Goal: Navigation & Orientation: Understand site structure

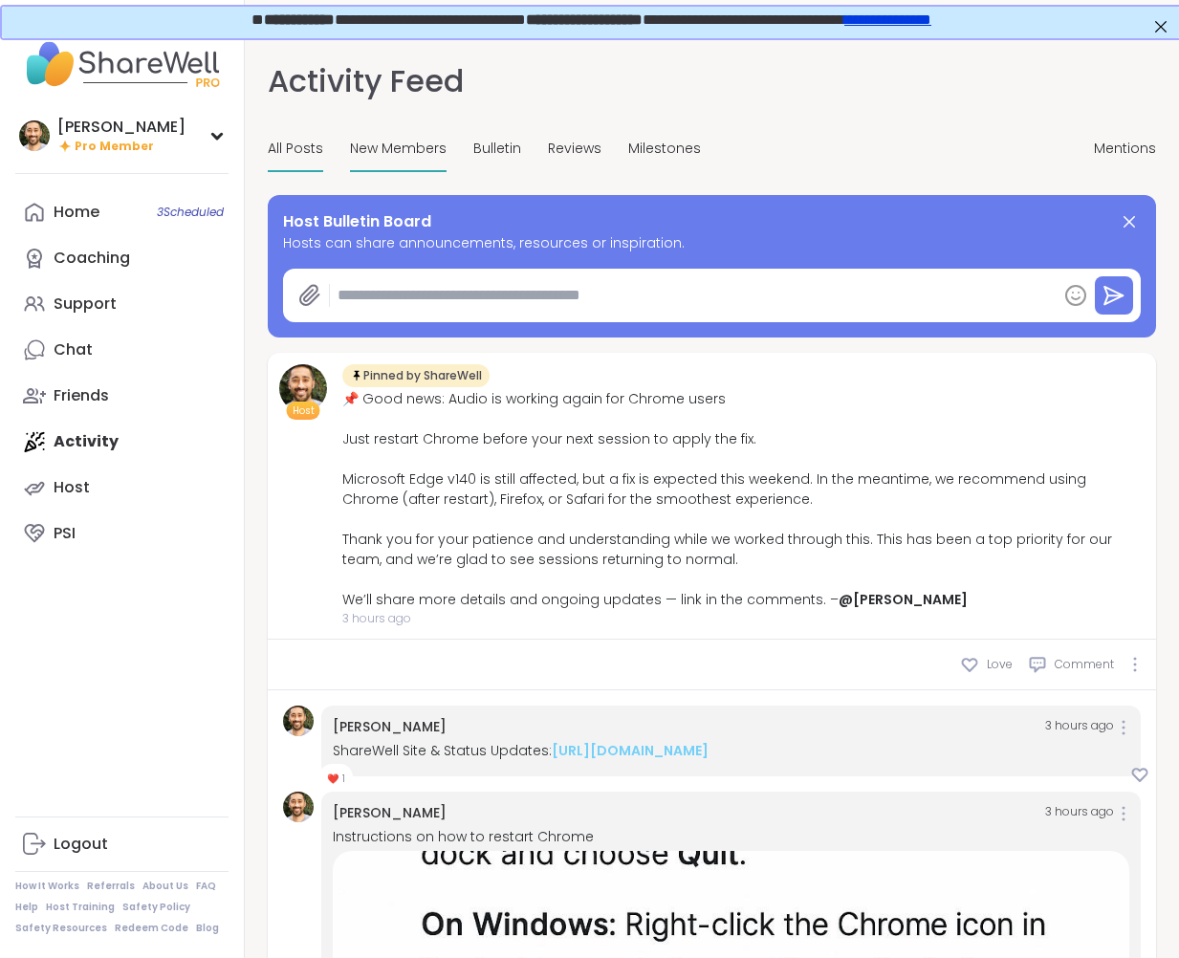
type textarea "*"
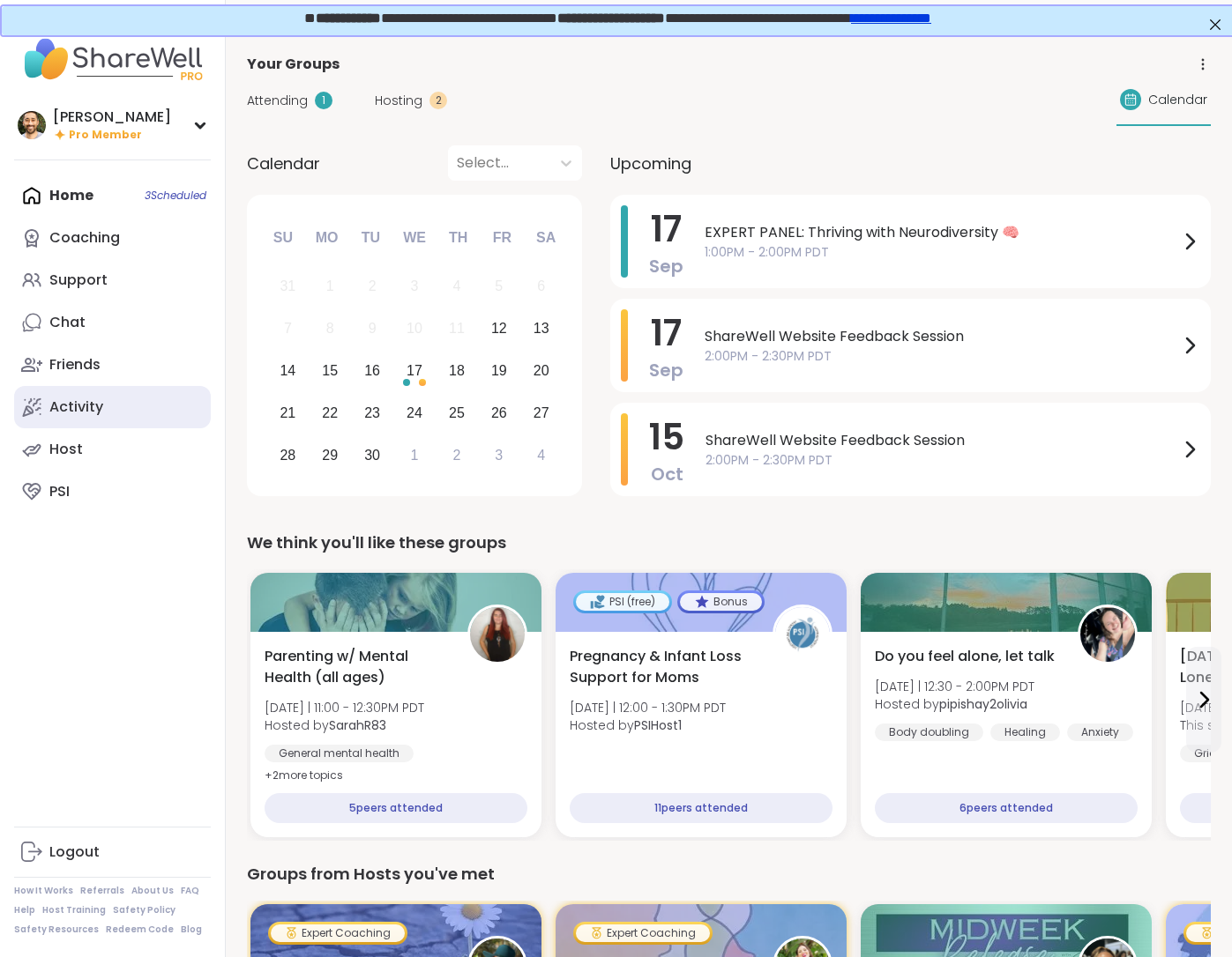
click at [57, 406] on div "Activity" at bounding box center [77, 407] width 53 height 19
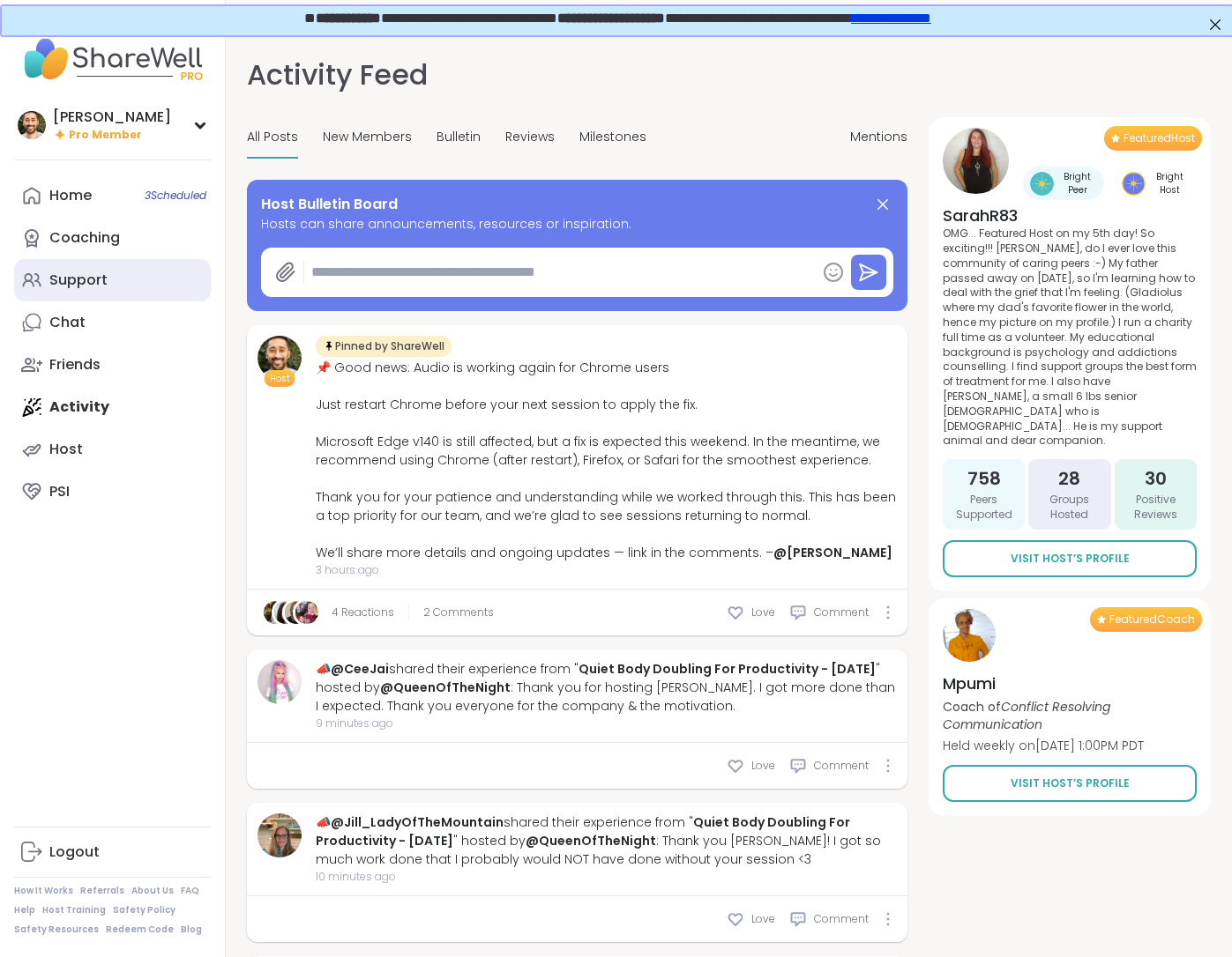
type textarea "*"
click at [447, 606] on span "2 Comments" at bounding box center [458, 612] width 70 height 16
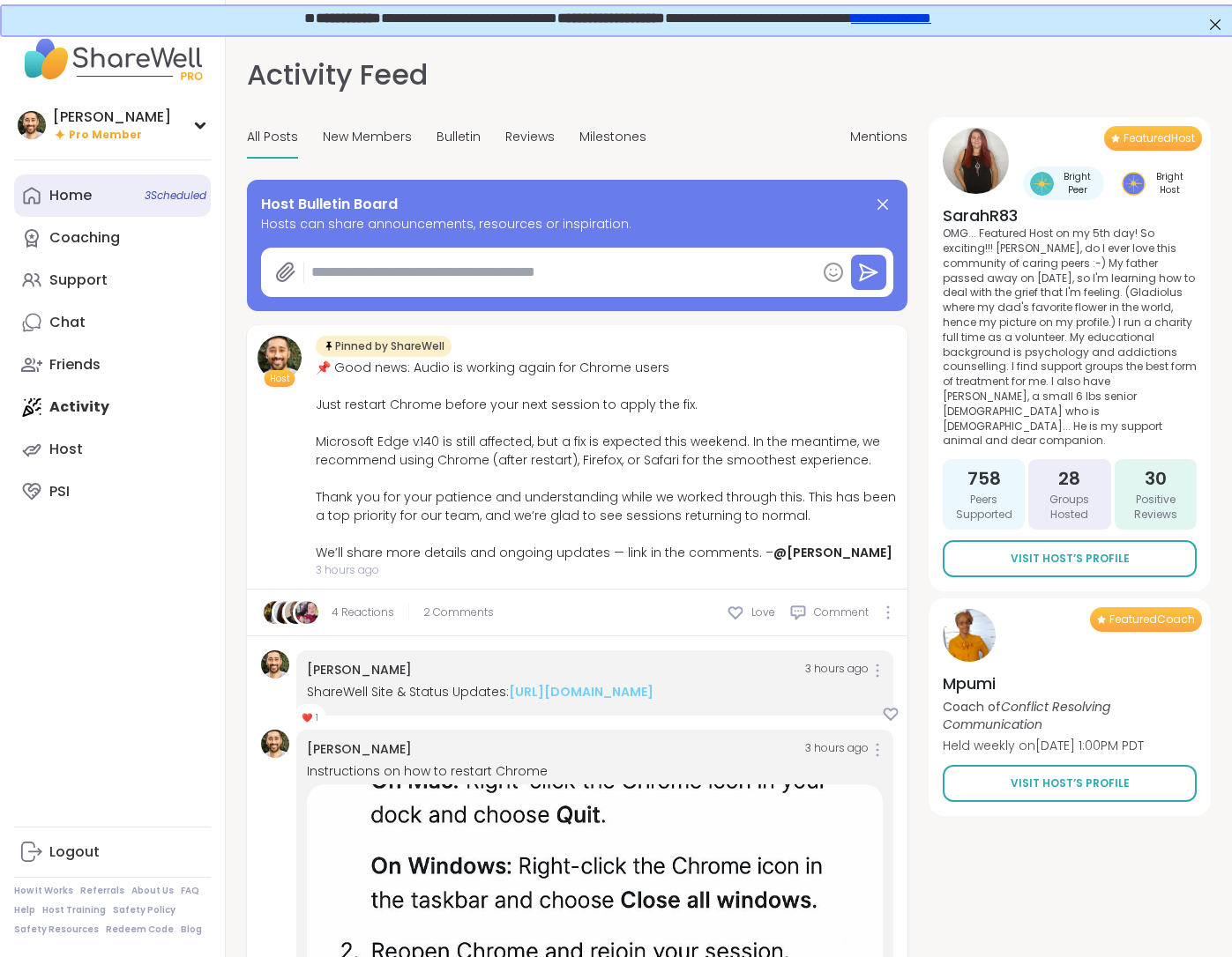
click at [80, 214] on link "Home 3 Scheduled" at bounding box center [112, 195] width 196 height 42
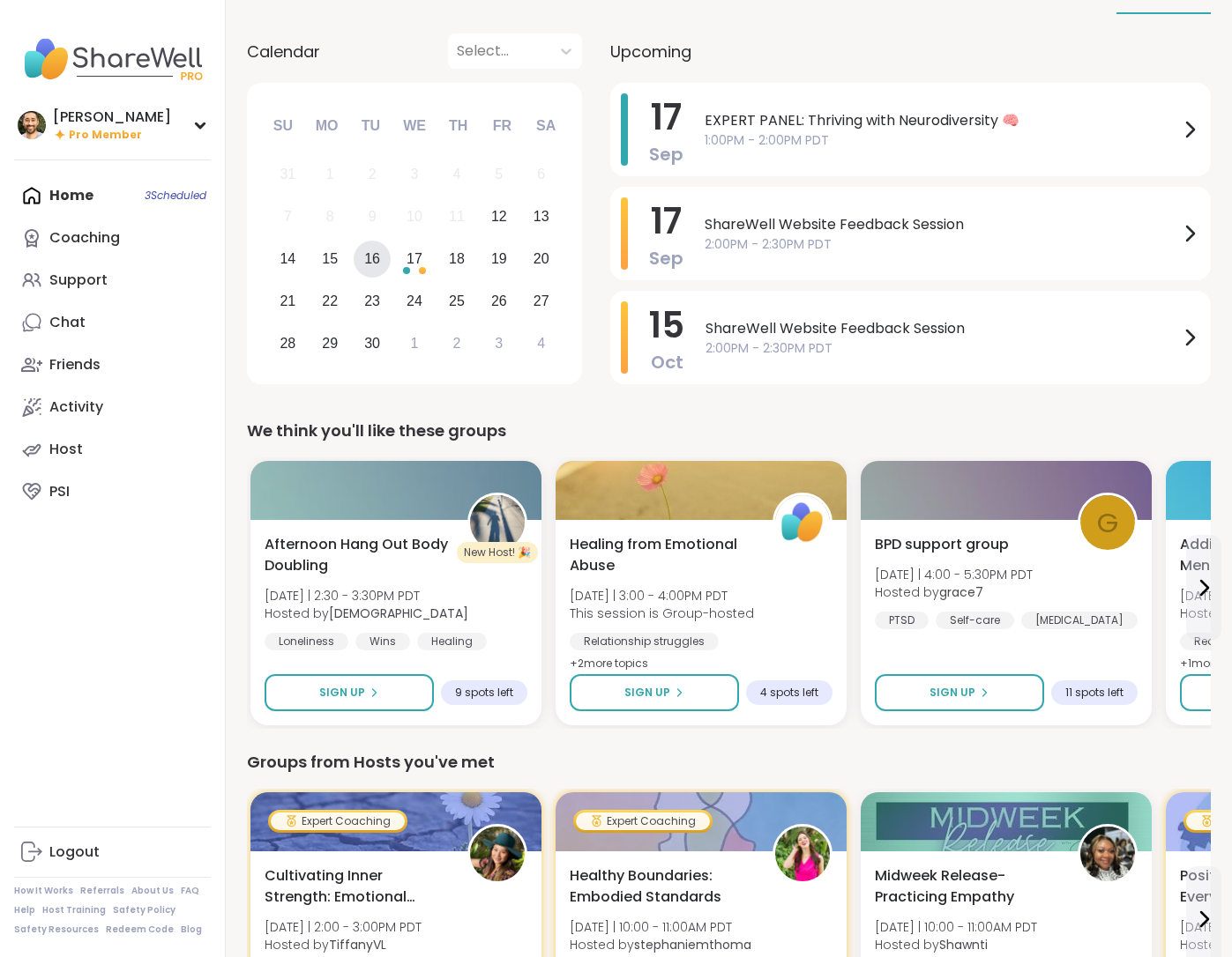
scroll to position [155, 0]
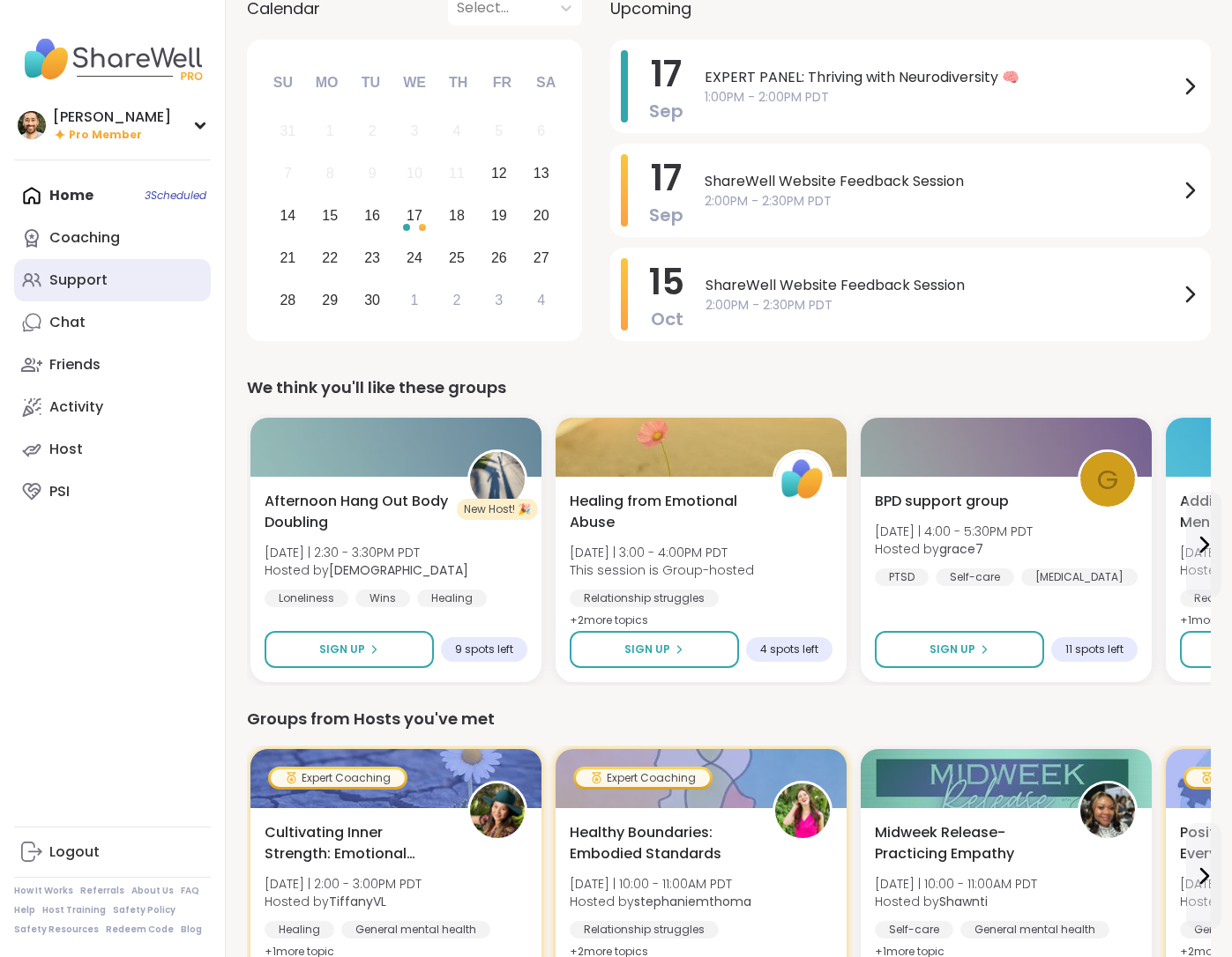
click at [73, 284] on div "Support" at bounding box center [78, 280] width 58 height 19
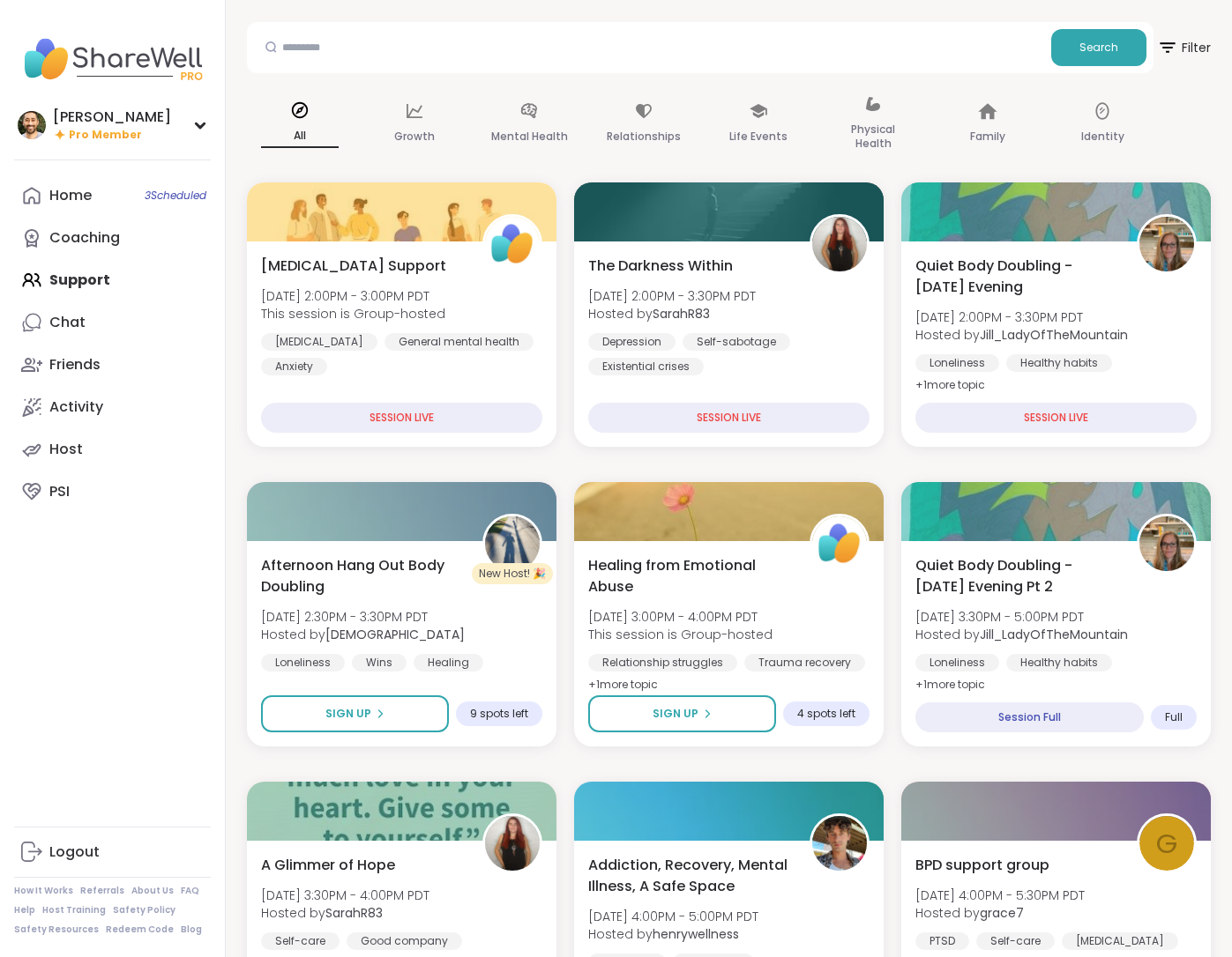
scroll to position [102, 0]
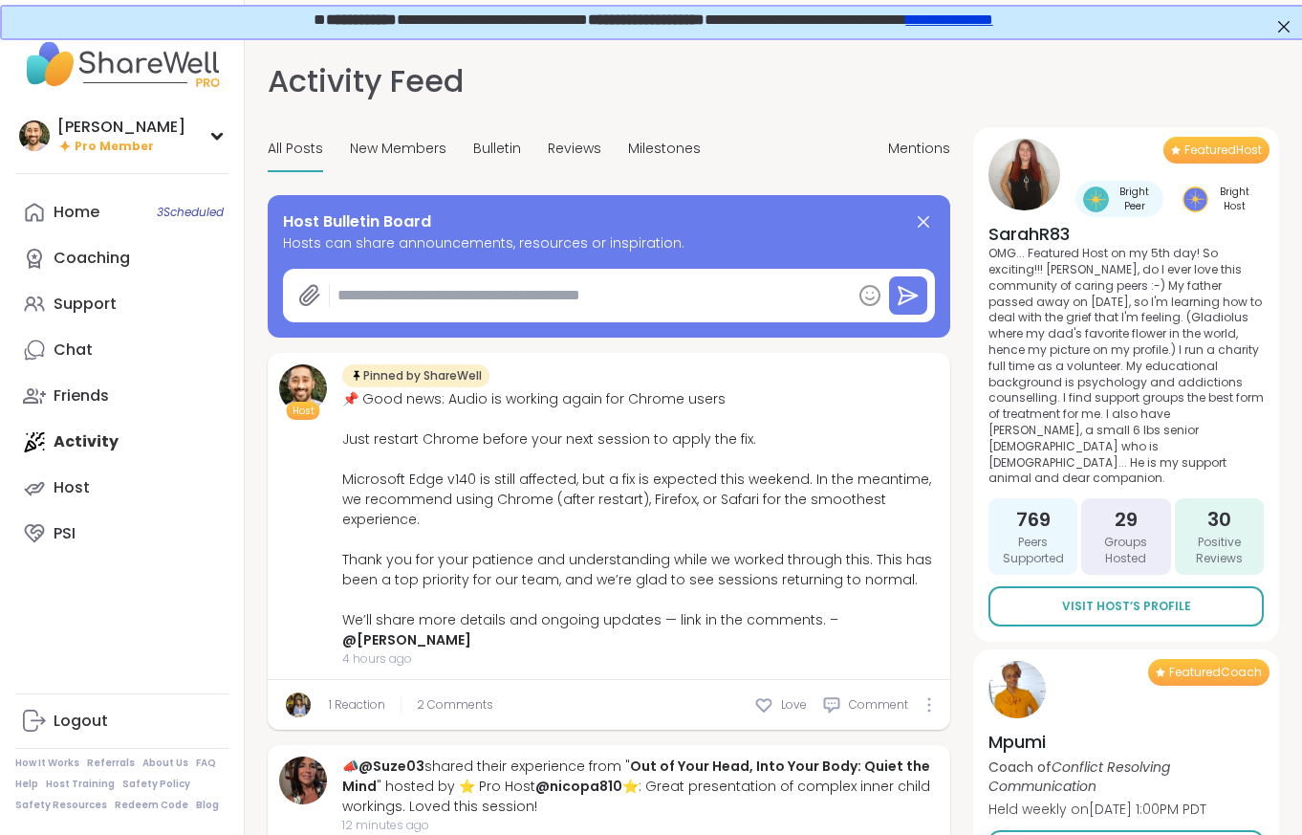
click at [992, 24] on link "**********" at bounding box center [948, 18] width 87 height 14
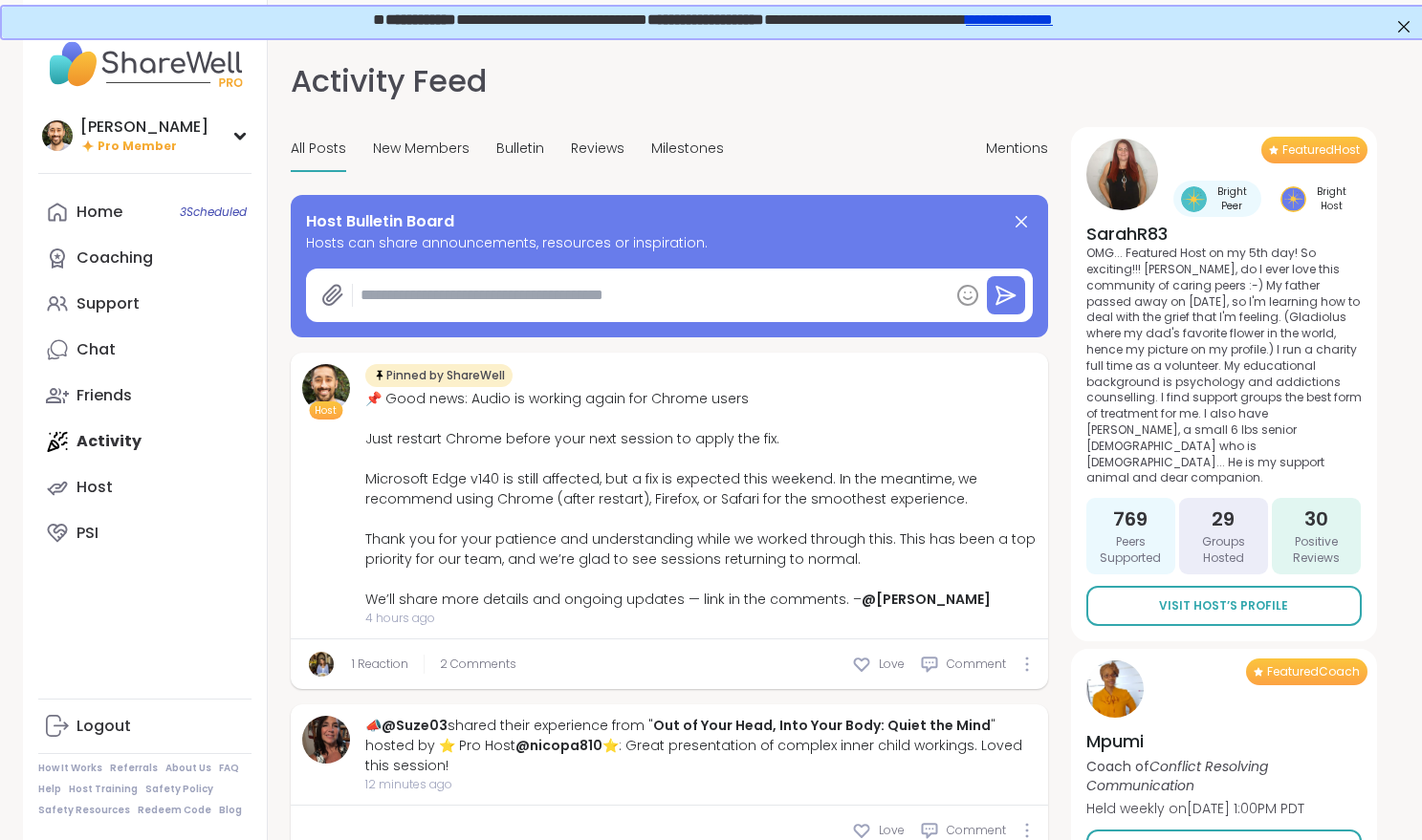
type textarea "*"
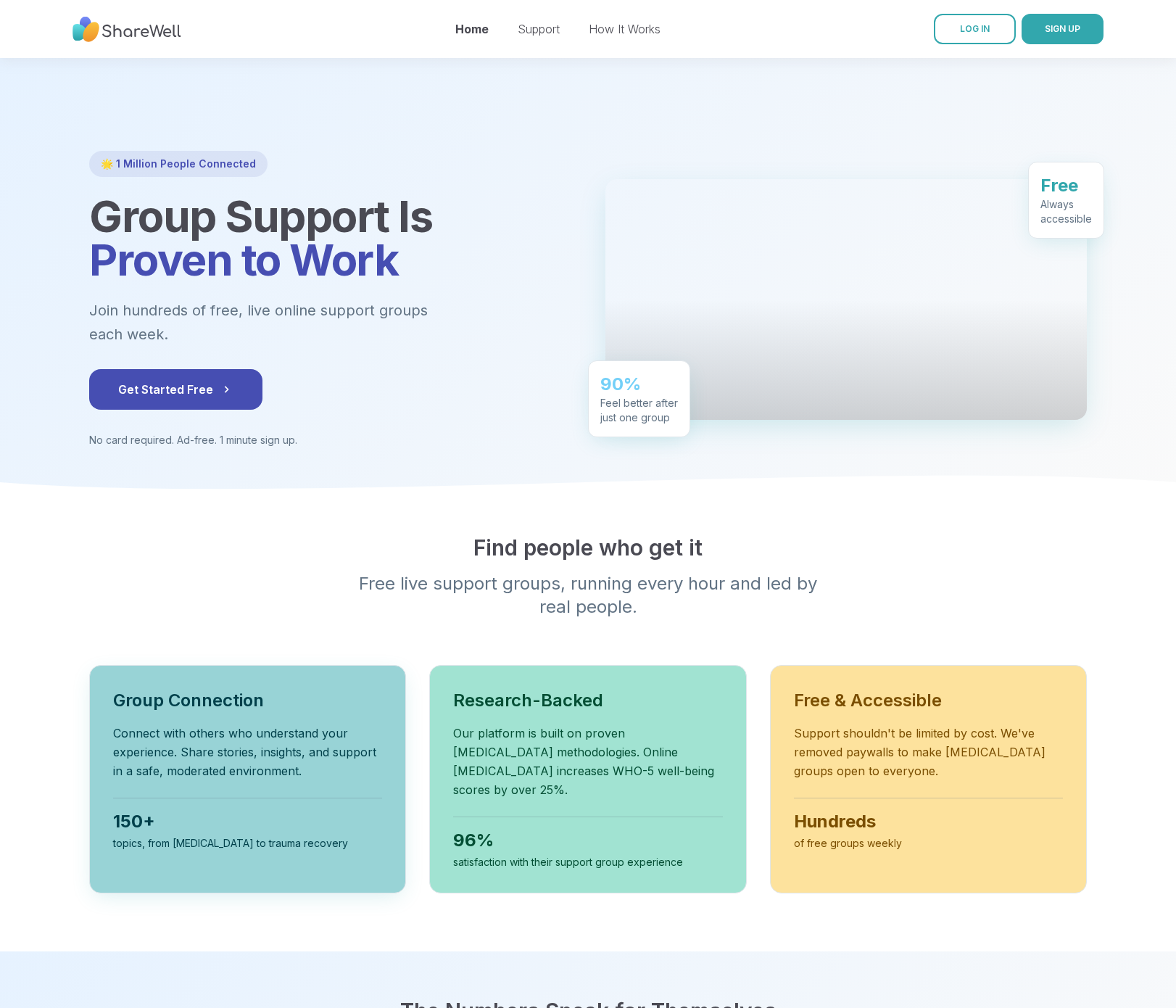
drag, startPoint x: 212, startPoint y: 611, endPoint x: 254, endPoint y: 655, distance: 60.8
click at [220, 617] on div "Find people who get it Free live support groups, running every hour and led by …" at bounding box center [588, 714] width 1044 height 359
click at [308, 724] on p "Connect with others who understand your experience. Share stories, insights, an…" at bounding box center [247, 752] width 269 height 57
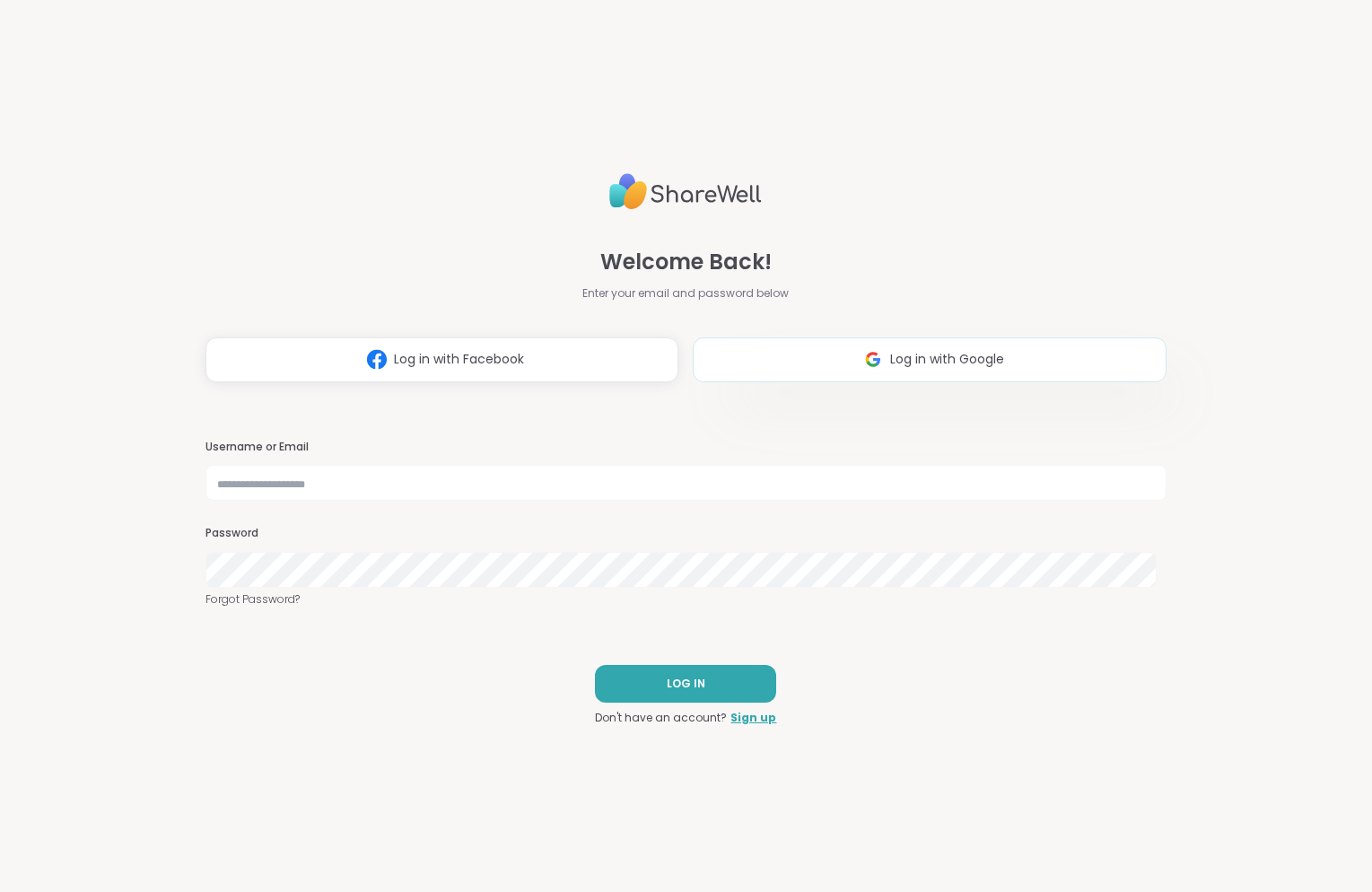
click at [876, 369] on img at bounding box center [873, 359] width 34 height 33
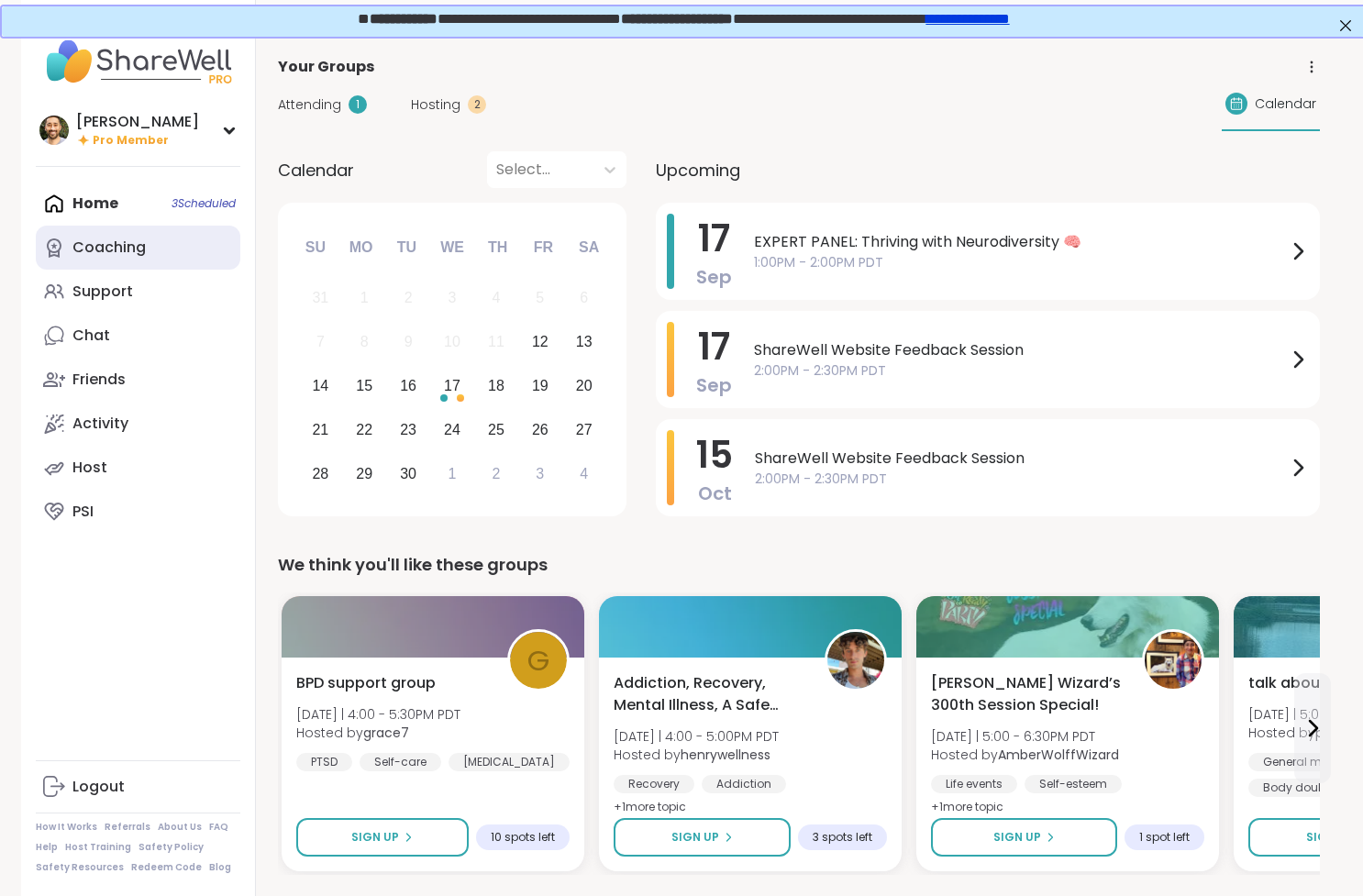
click at [168, 253] on link "Coaching" at bounding box center [137, 248] width 204 height 44
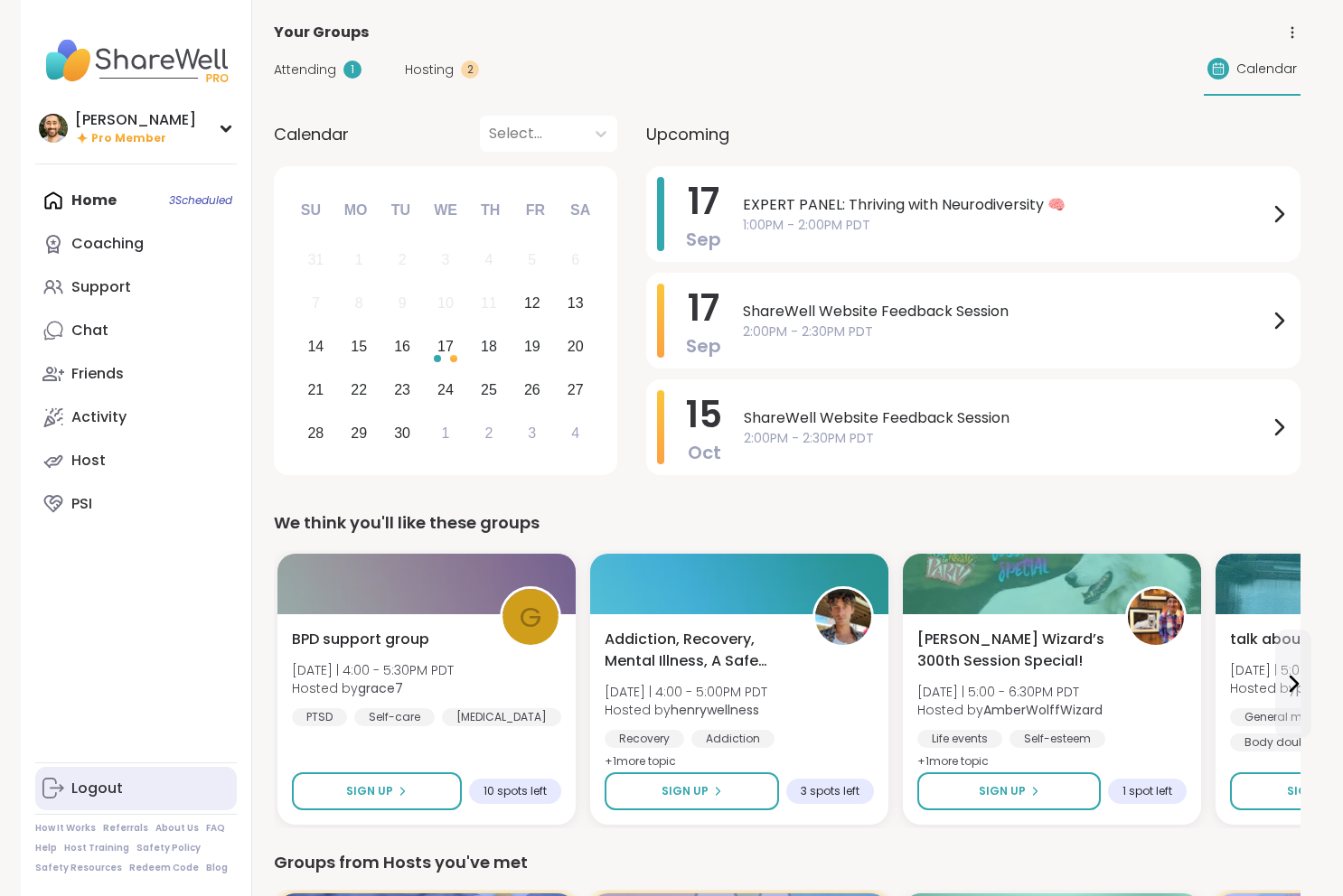
click at [142, 796] on link "Logout" at bounding box center [135, 789] width 201 height 43
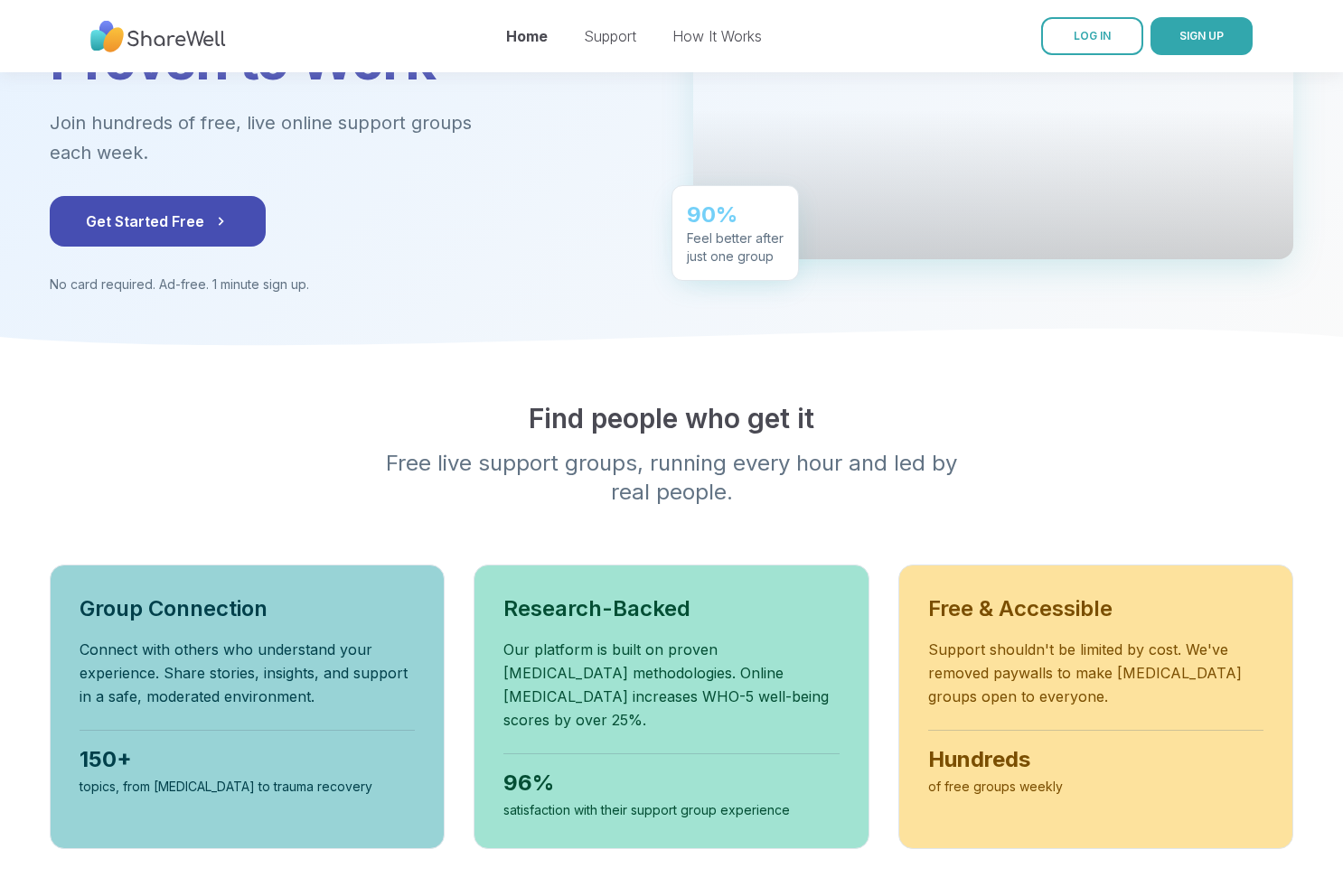
scroll to position [327, 0]
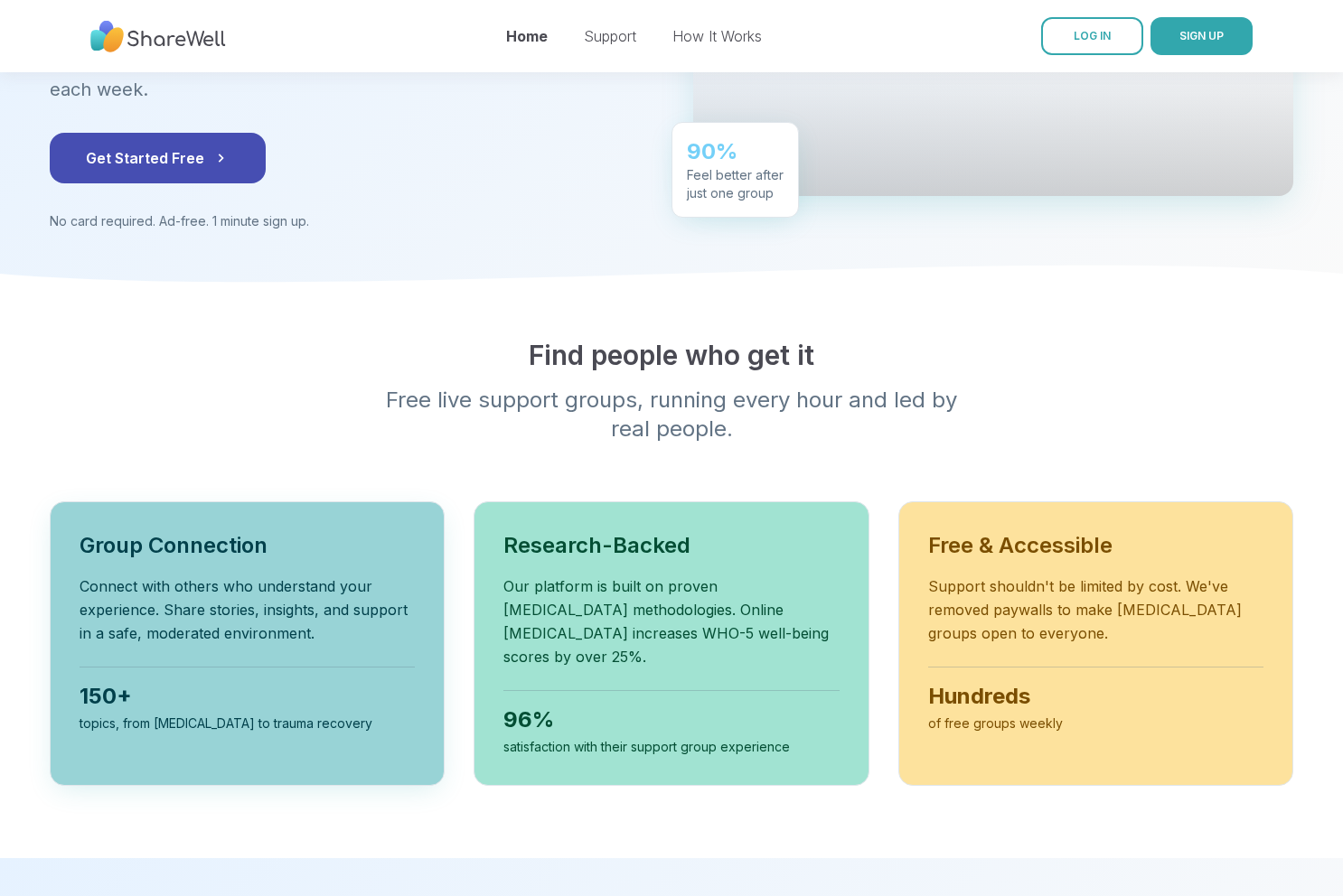
click at [277, 715] on div "topics, from [MEDICAL_DATA] to trauma recovery" at bounding box center [247, 723] width 336 height 18
drag, startPoint x: 201, startPoint y: 687, endPoint x: 79, endPoint y: 667, distance: 123.6
click at [79, 667] on div "150+ topics, from ADHD to trauma recovery" at bounding box center [247, 700] width 336 height 66
copy div "150+ topics, from ADHD to trauma recovery"
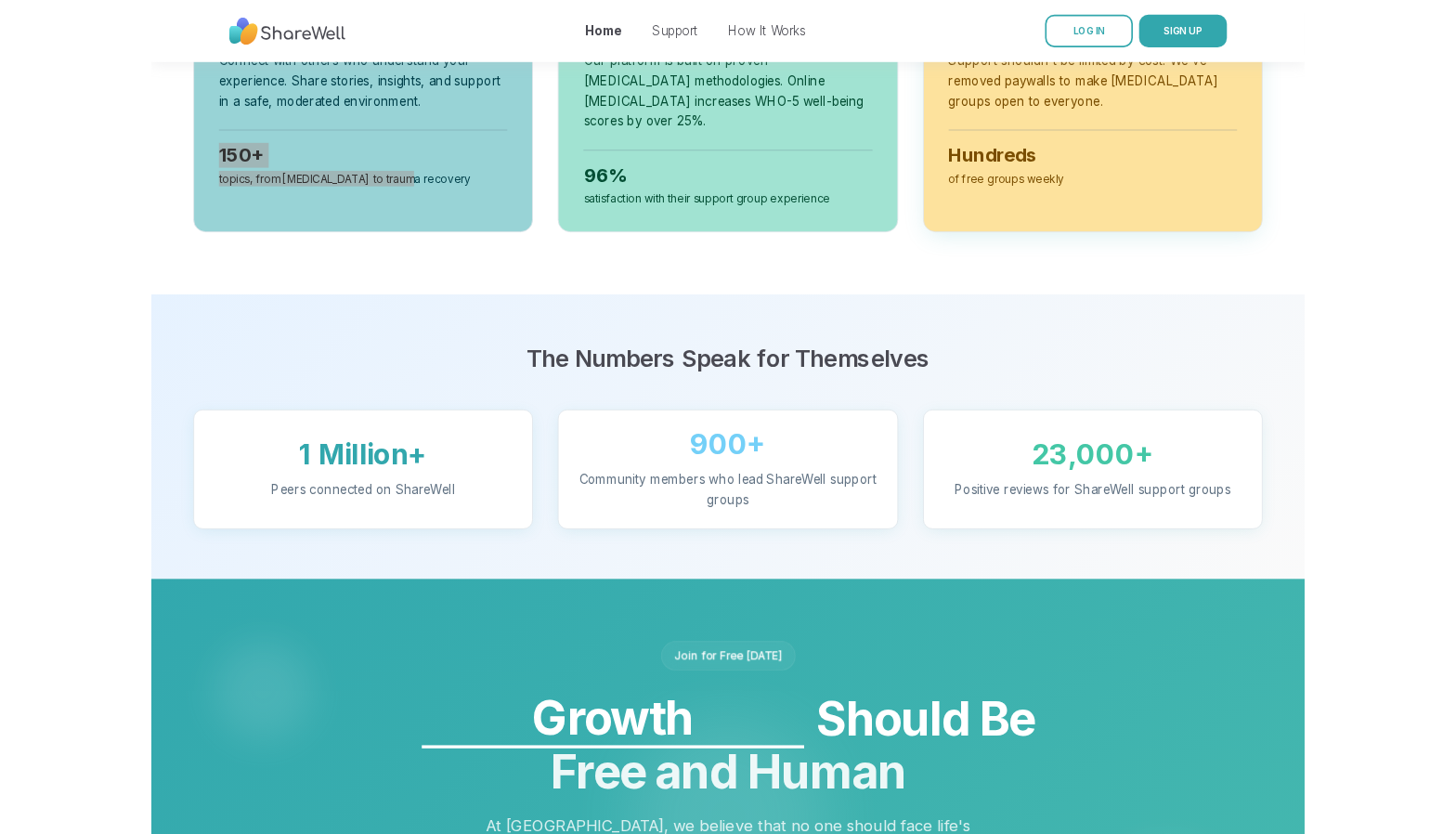
scroll to position [1471, 0]
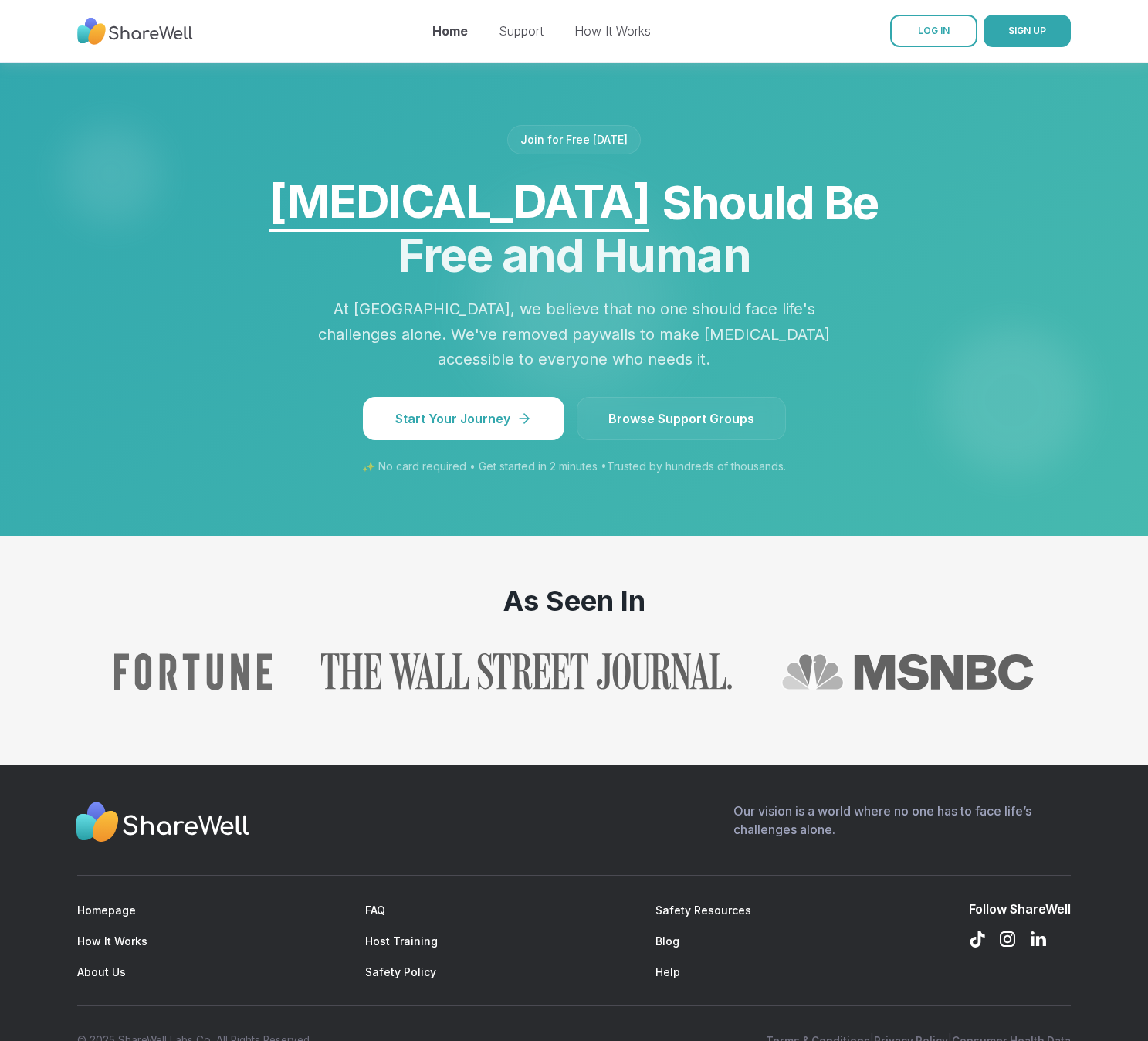
click at [423, 801] on div "Our vision is a world where no one has to face life’s challenges alone." at bounding box center [574, 825] width 994 height 48
click at [111, 851] on footer "Our vision is a world where no one has to face life’s challenges alone. Homepag…" at bounding box center [574, 926] width 1148 height 322
click at [115, 904] on link "Homepage" at bounding box center [107, 910] width 59 height 13
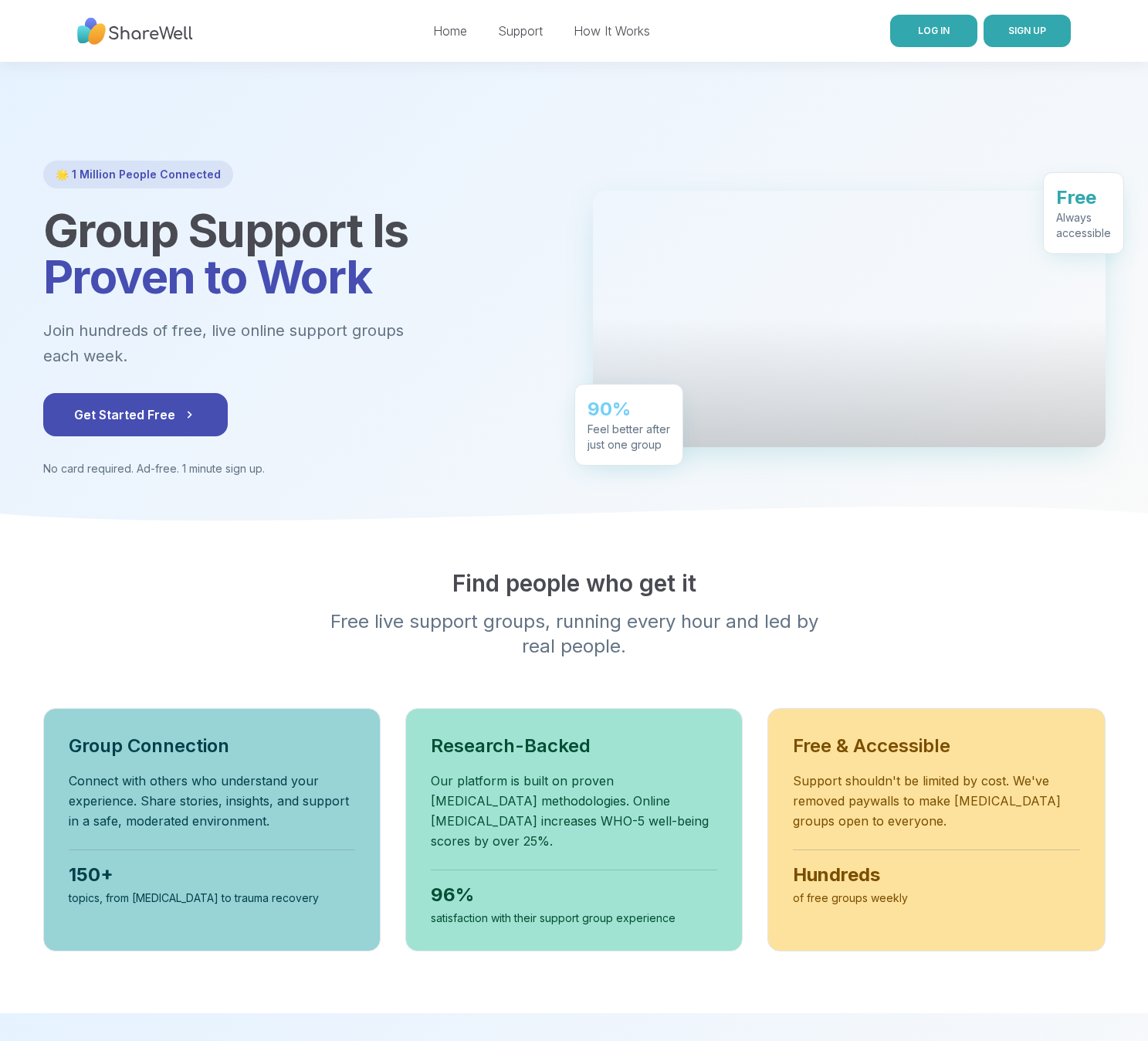
click at [955, 37] on link "LOG IN" at bounding box center [933, 31] width 87 height 32
click at [614, 31] on link "How It Works" at bounding box center [611, 31] width 77 height 15
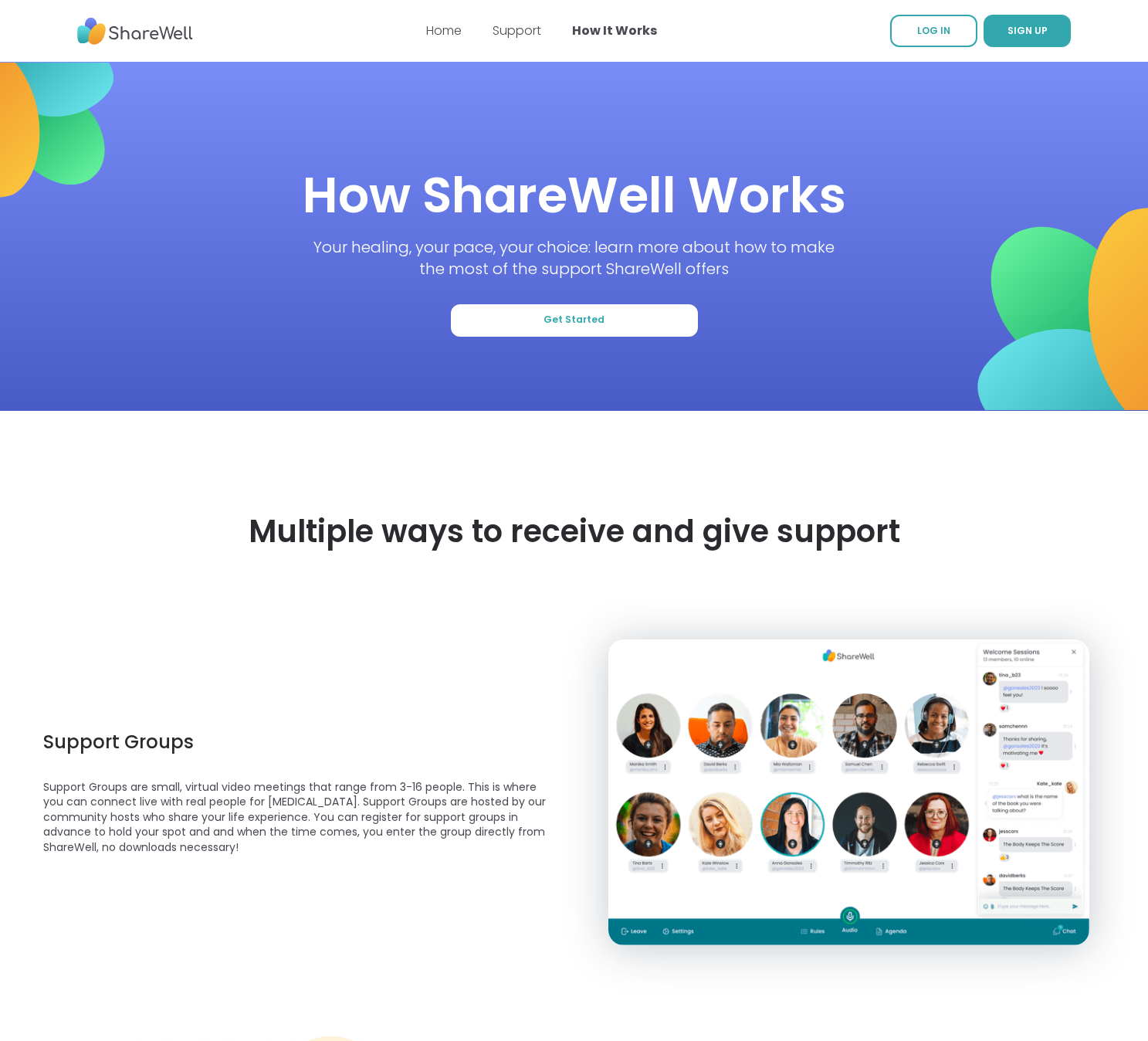
click at [882, 28] on nav "Home Support How It Works LOG IN SIGN UP" at bounding box center [574, 31] width 1148 height 61
click at [926, 29] on span "LOG IN" at bounding box center [933, 31] width 33 height 13
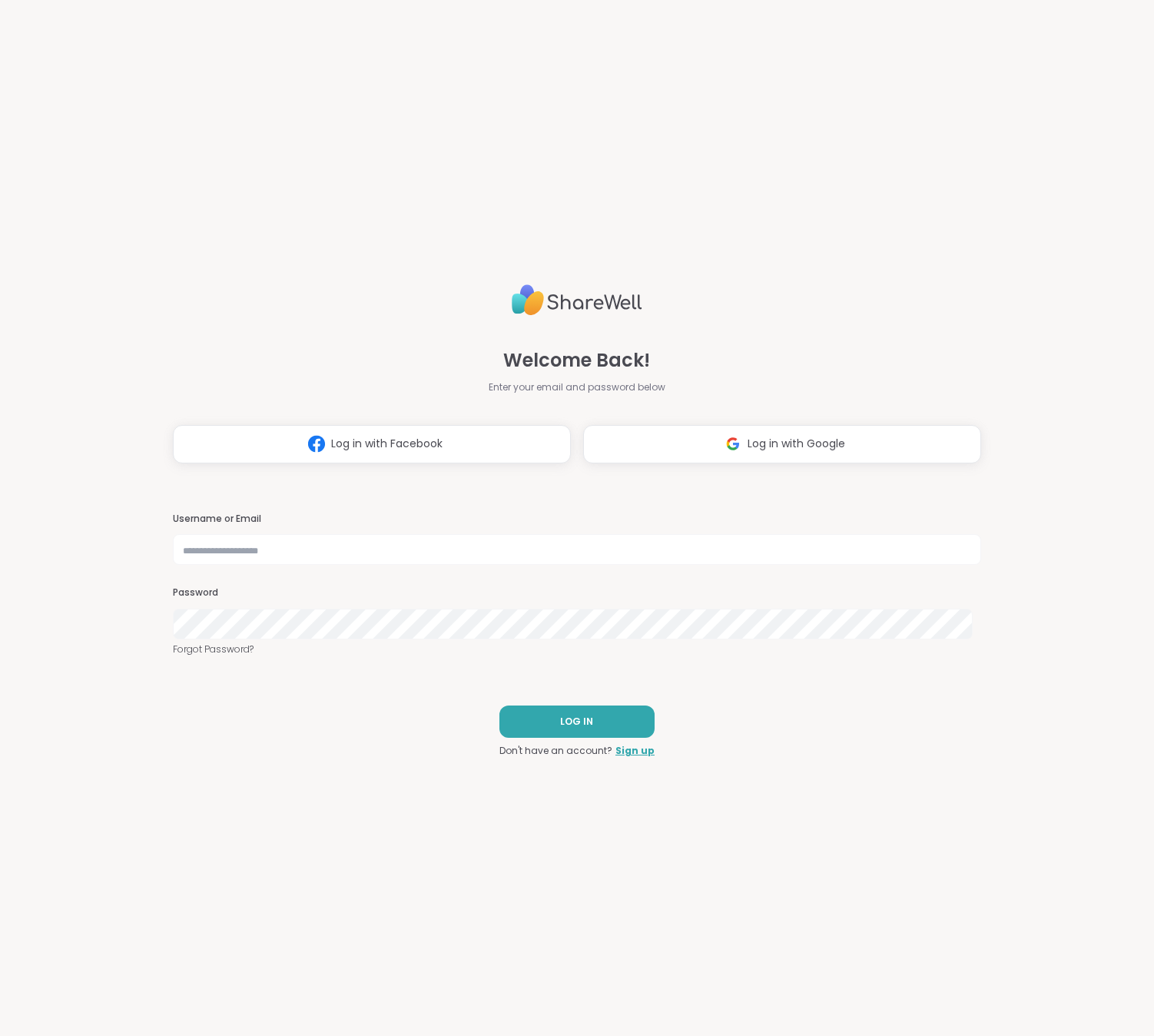
click at [759, 478] on div "Welcome Back! Enter your email and password below Log in with Facebook Log in w…" at bounding box center [576, 518] width 808 height 1036
click at [747, 437] on span "Log in with Google" at bounding box center [796, 444] width 97 height 16
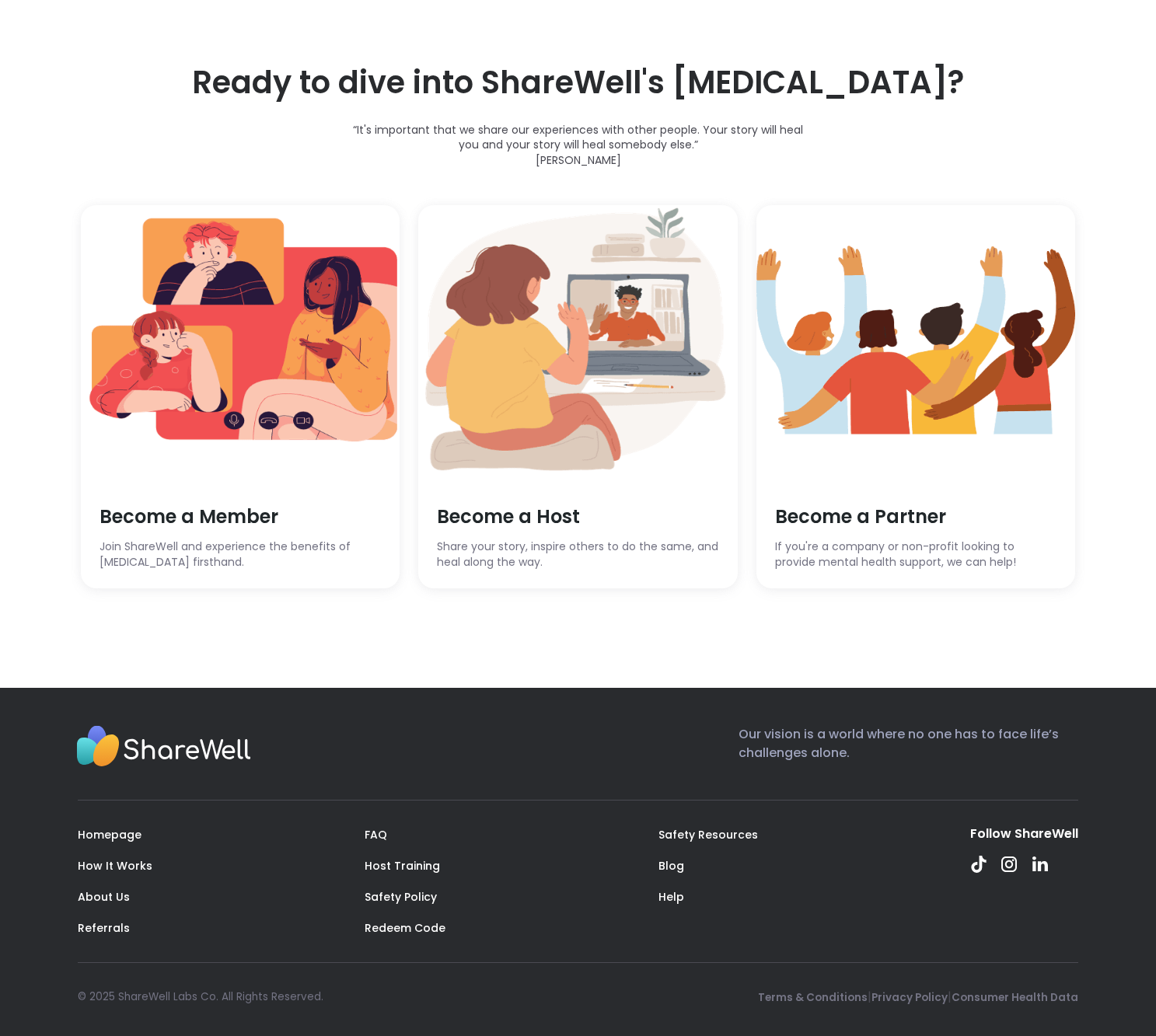
scroll to position [4171, 0]
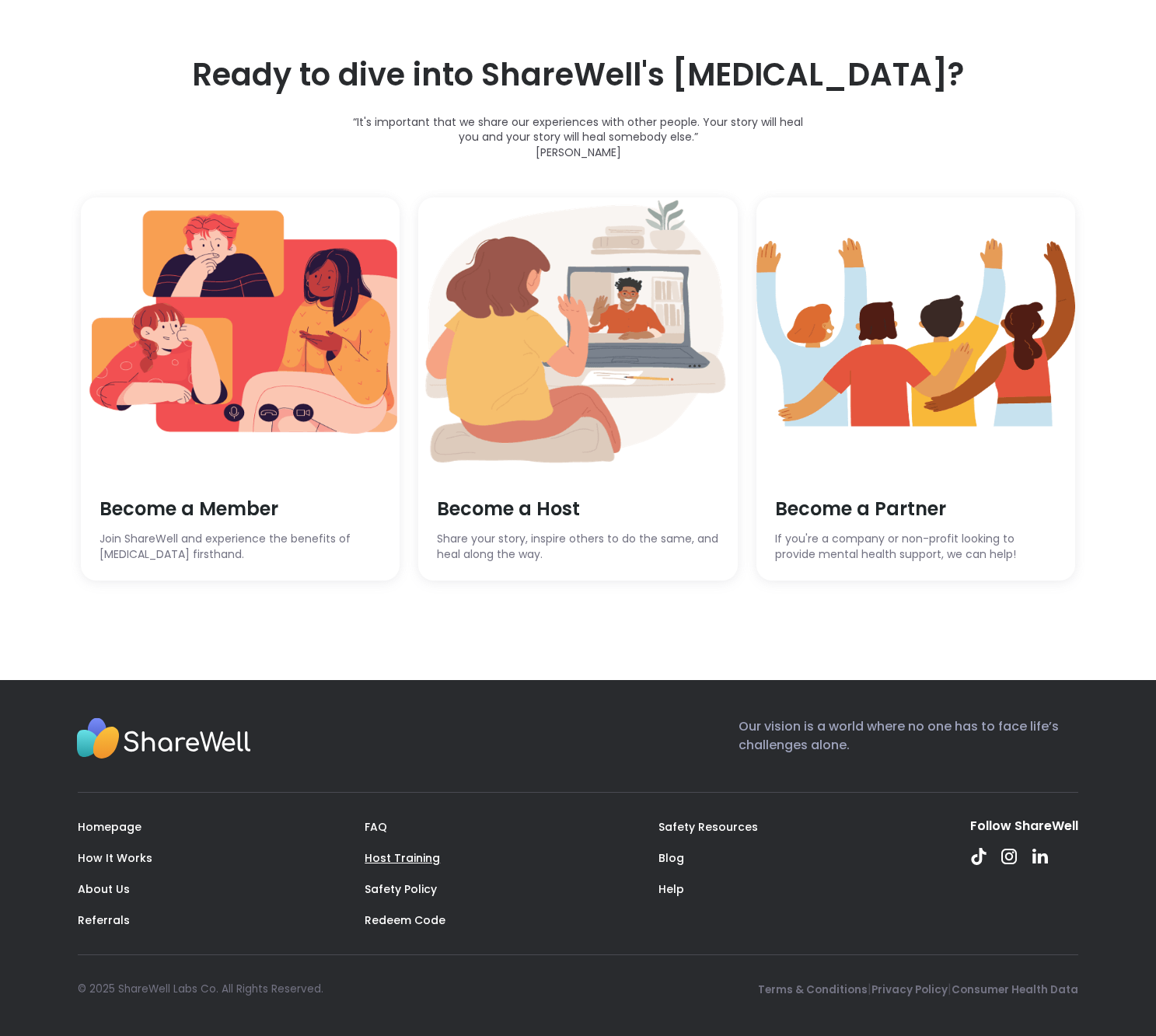
click at [399, 857] on link "Host Training" at bounding box center [402, 857] width 76 height 15
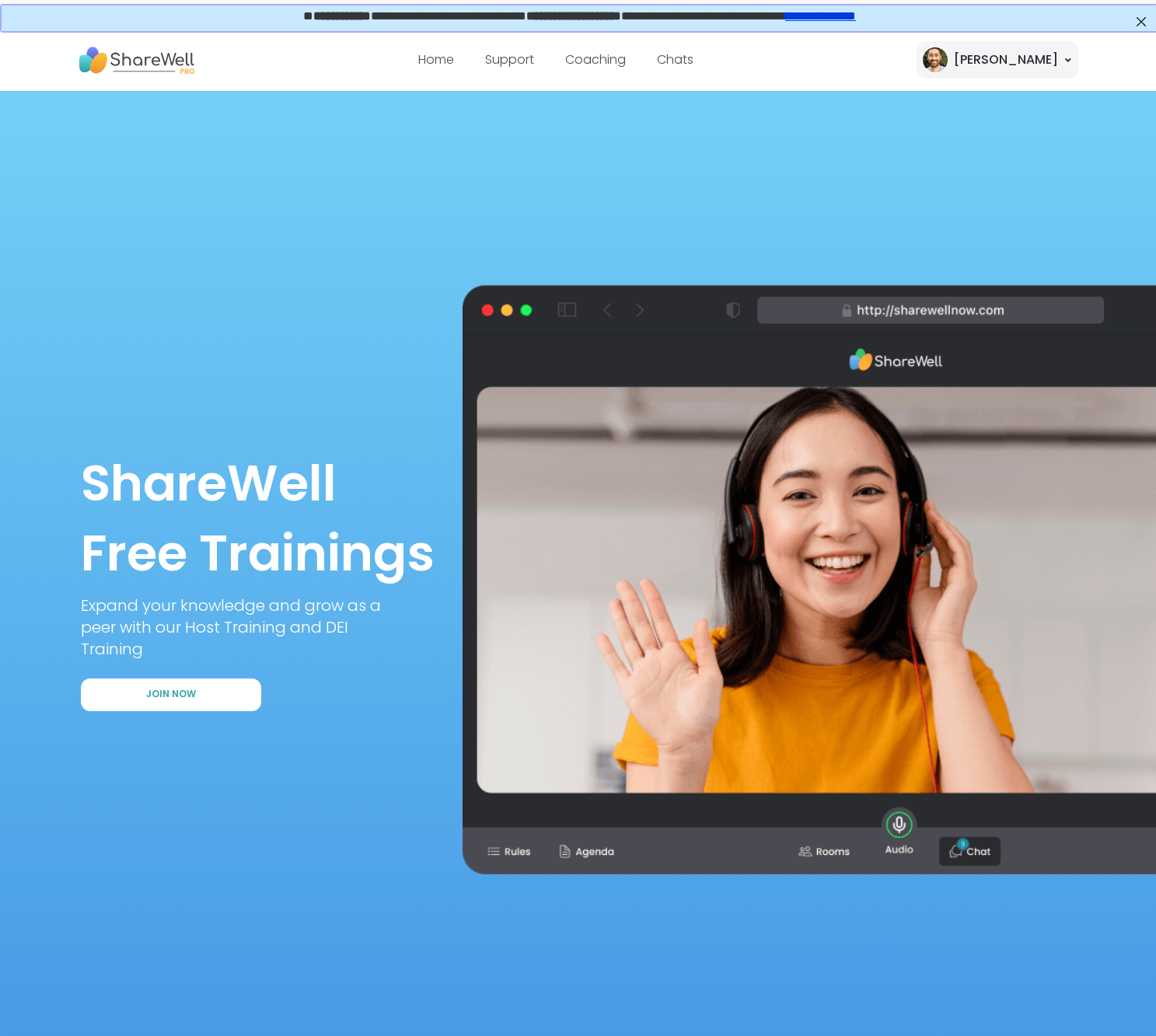
click at [1058, 59] on div "brett" at bounding box center [997, 60] width 162 height 37
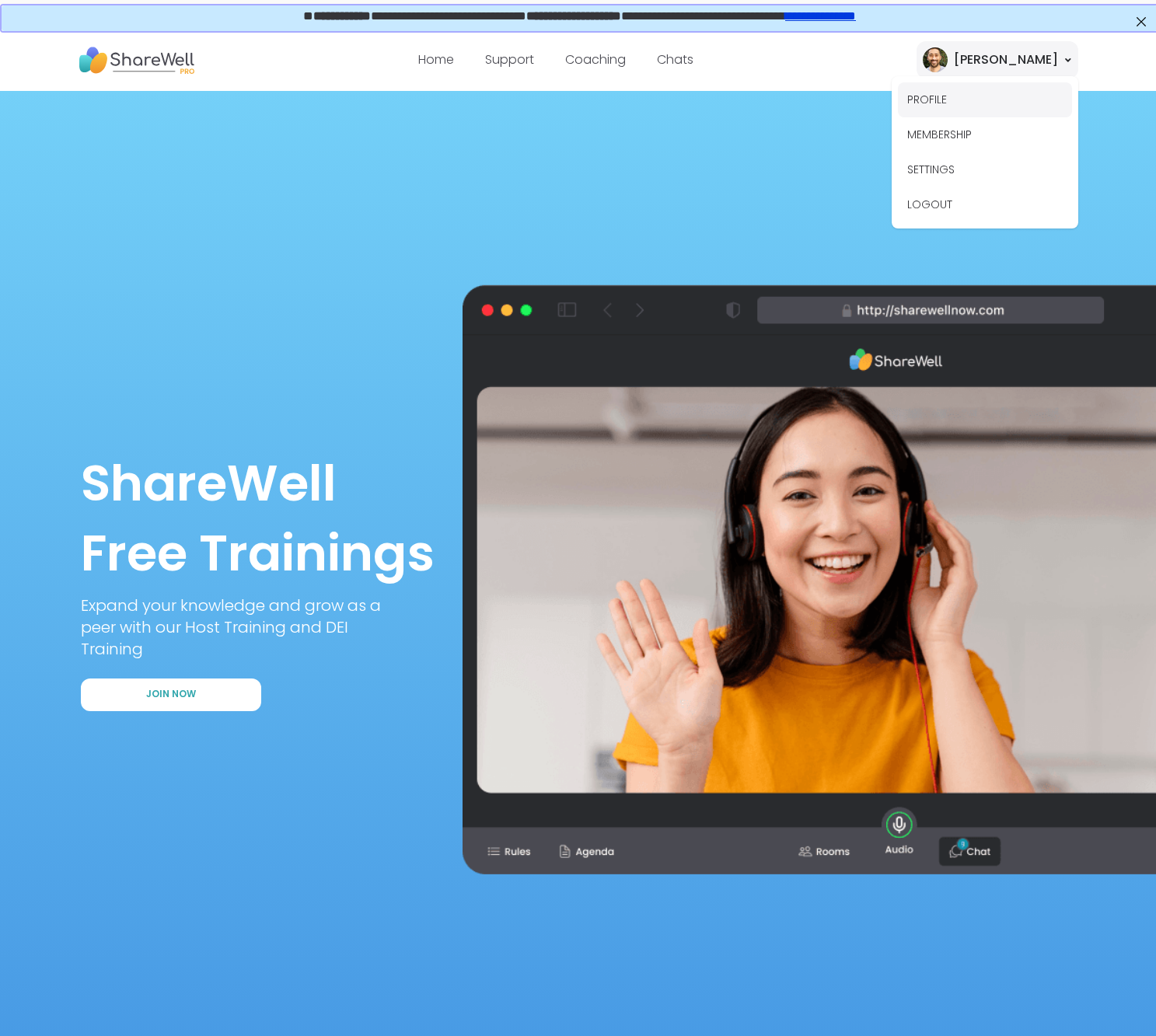
click at [931, 102] on button "PROFILE" at bounding box center [984, 99] width 174 height 35
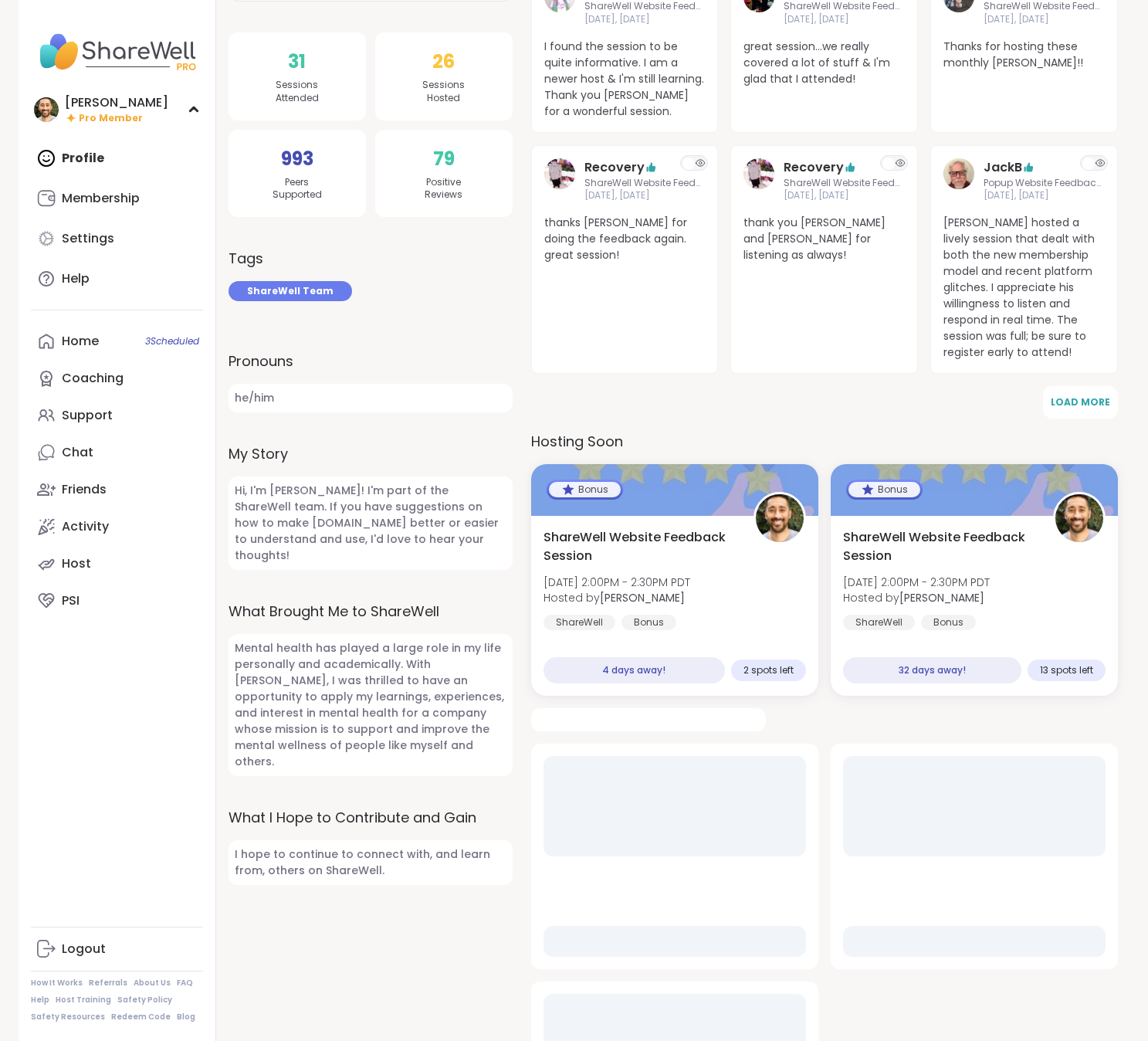
scroll to position [526, 0]
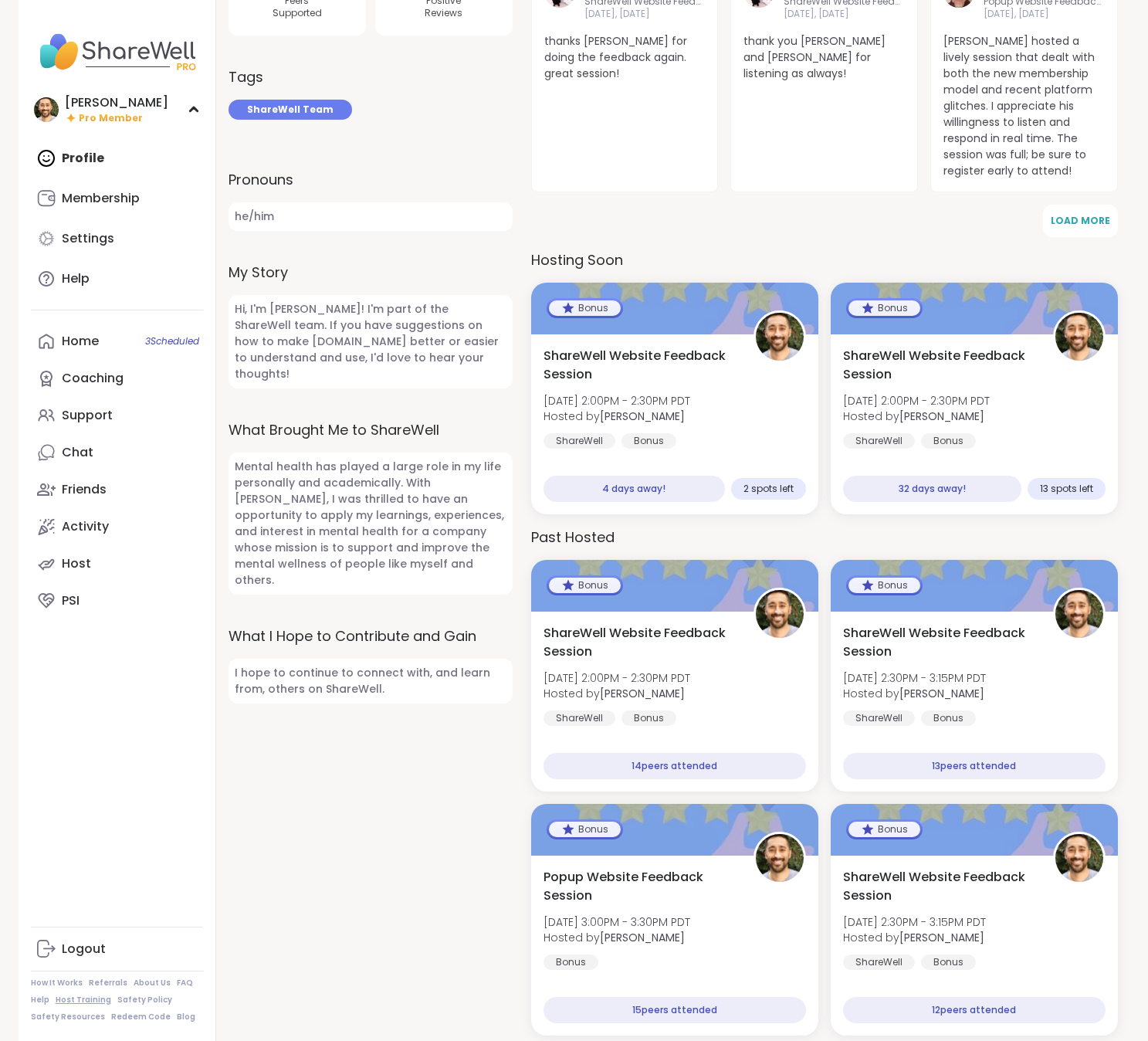
click at [76, 1001] on link "Host Training" at bounding box center [83, 1000] width 56 height 10
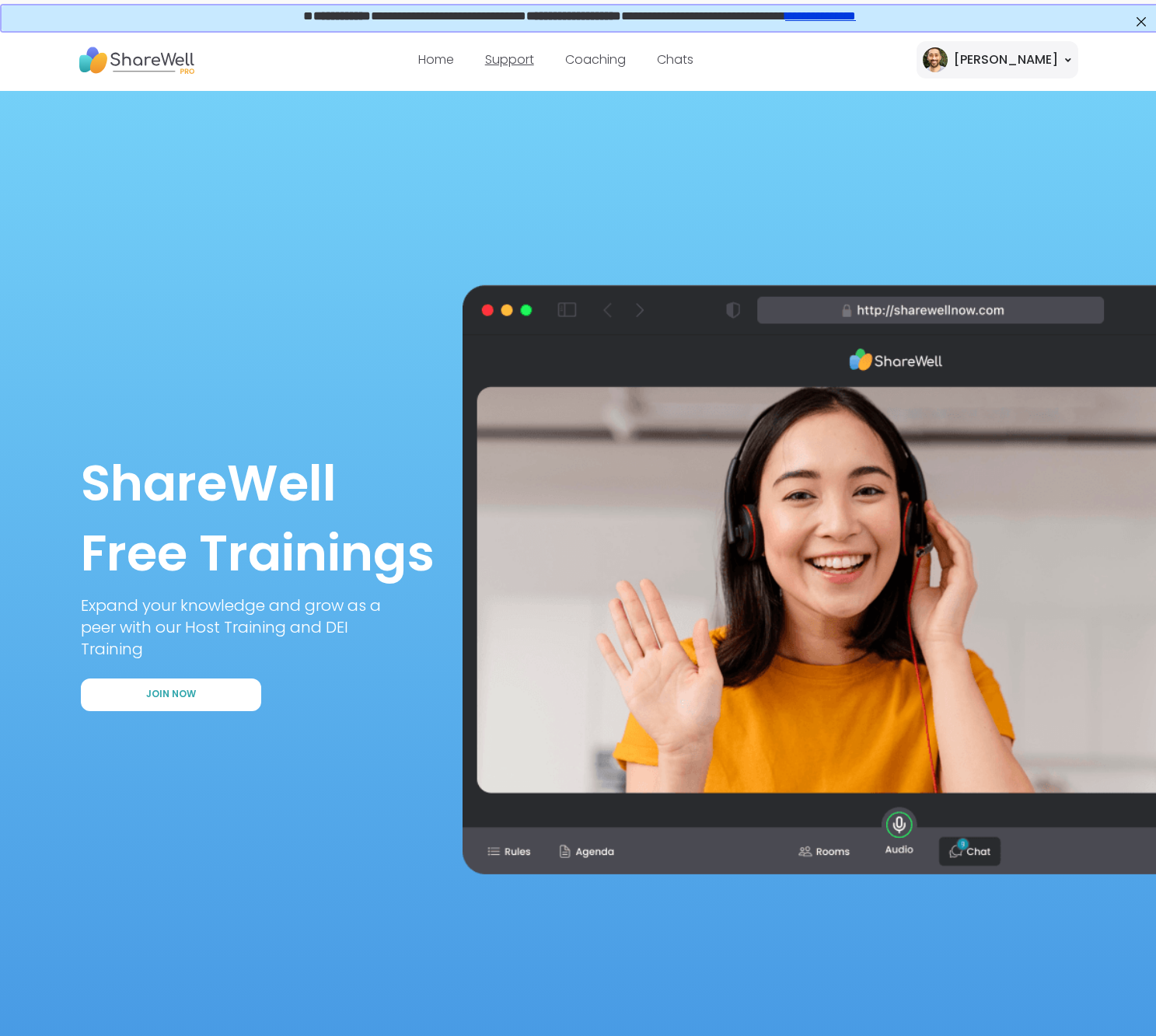
click at [534, 57] on link "Support" at bounding box center [510, 59] width 49 height 18
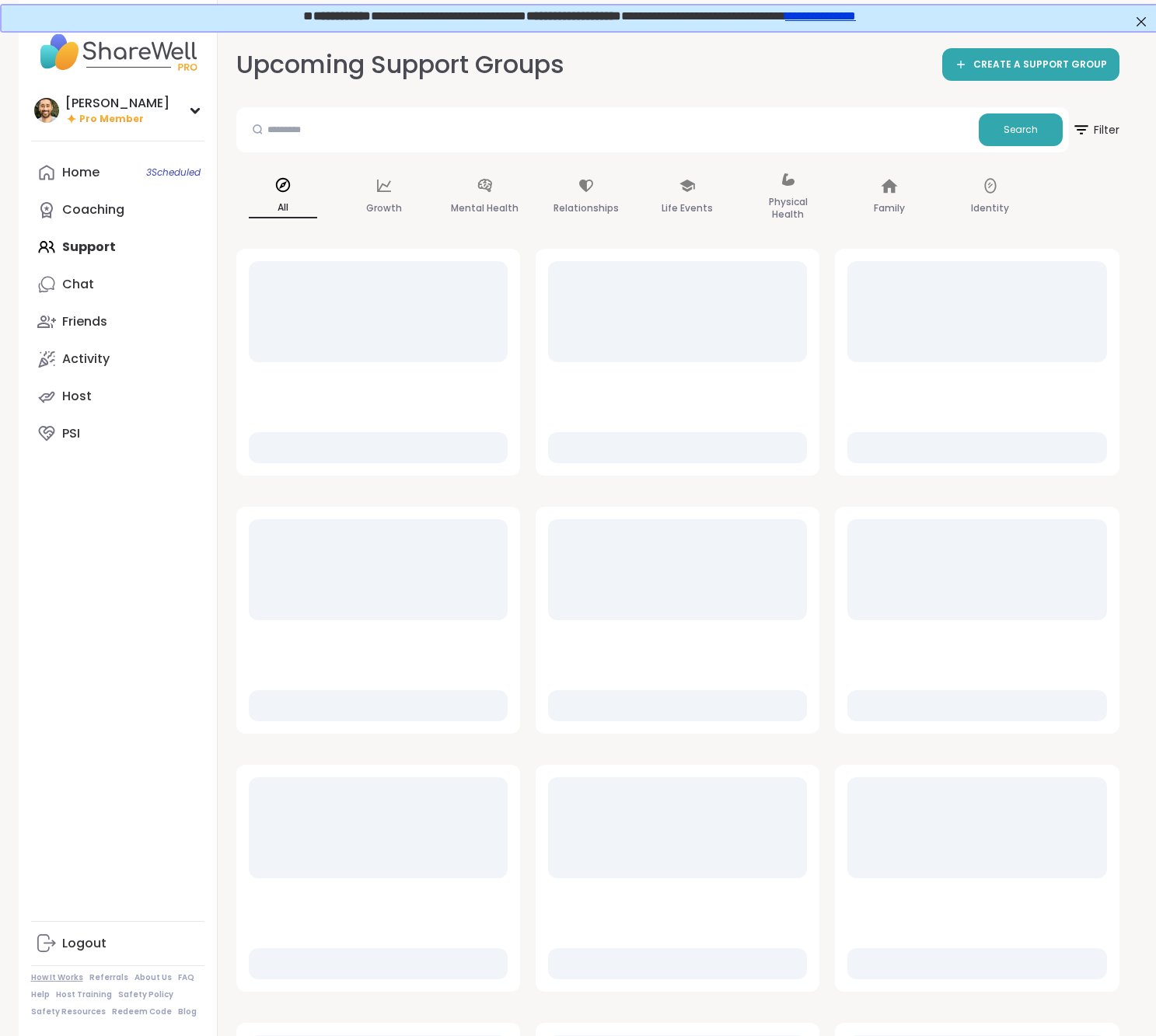
click at [70, 983] on link "How It Works" at bounding box center [57, 977] width 52 height 11
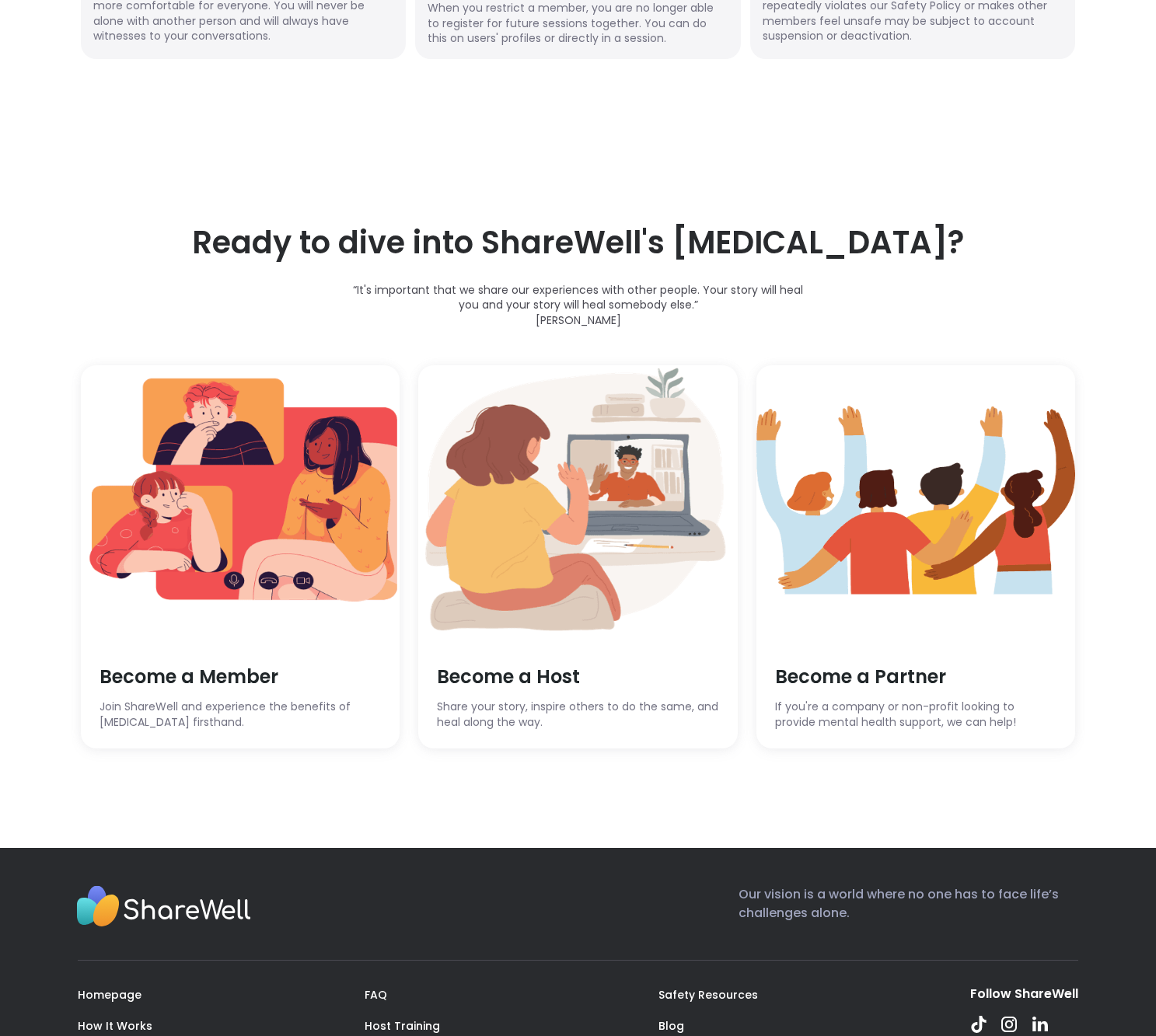
scroll to position [3829, 0]
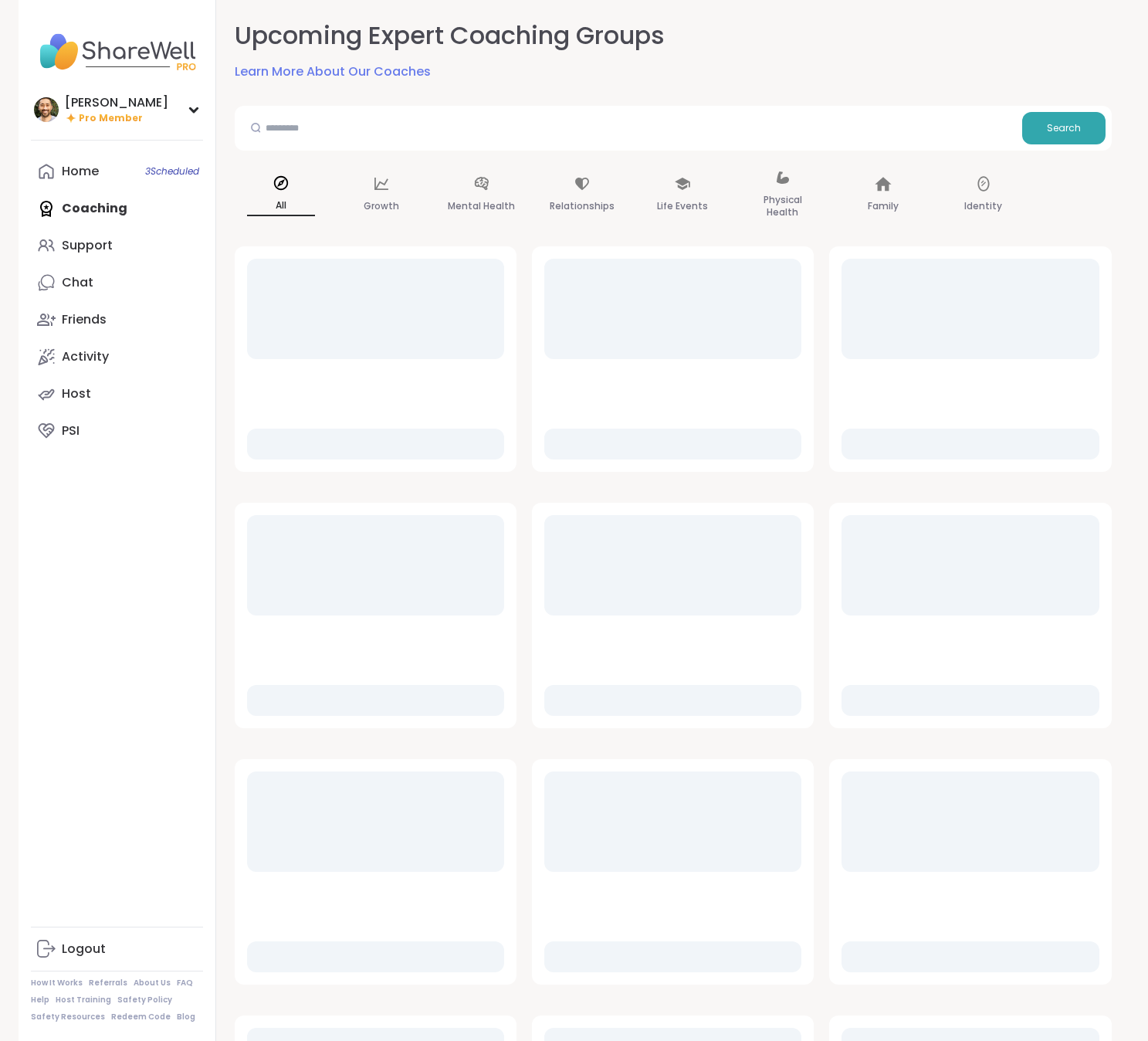
click at [311, 79] on link "Learn More About Our Coaches" at bounding box center [333, 71] width 196 height 19
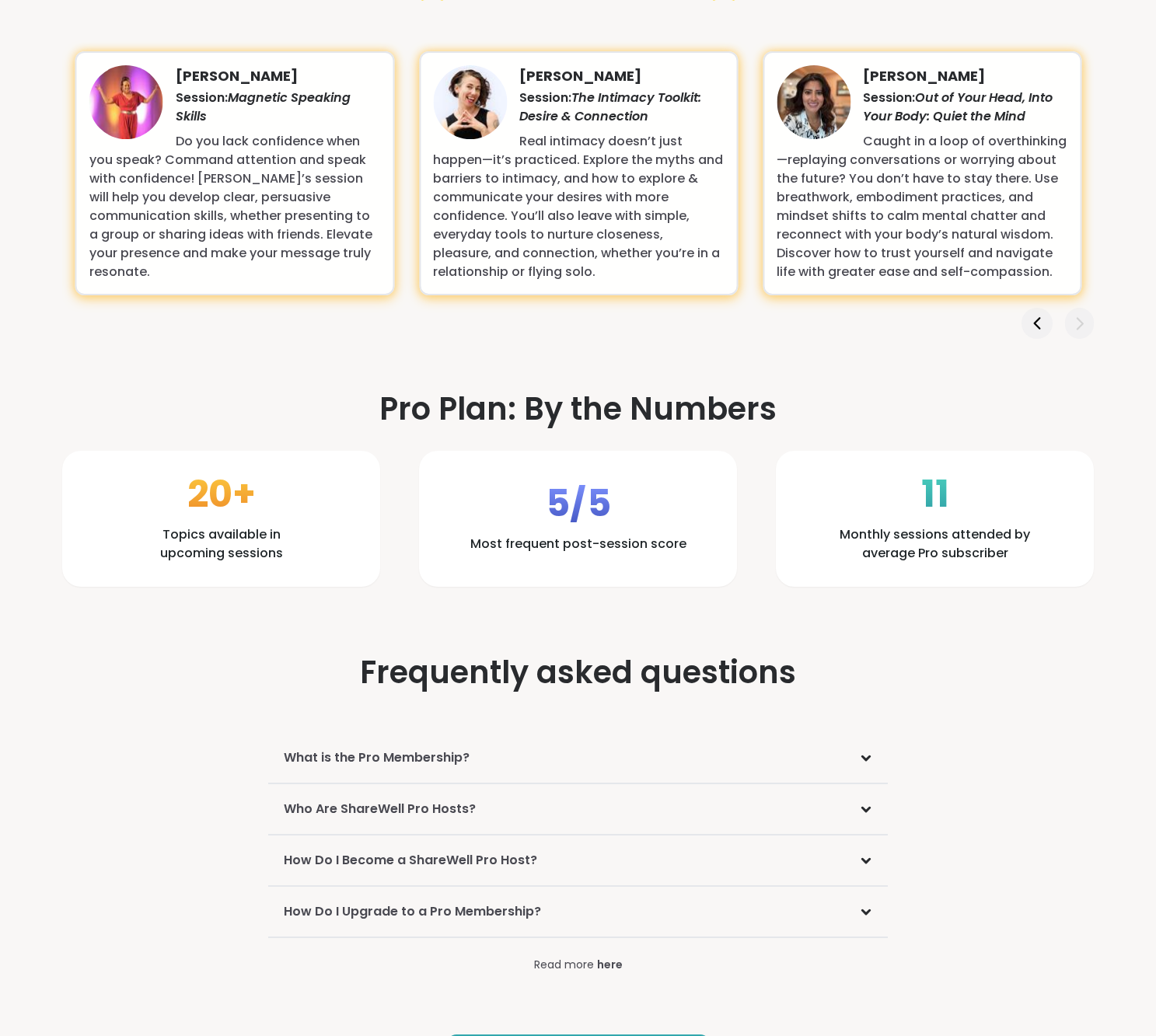
scroll to position [2084, 0]
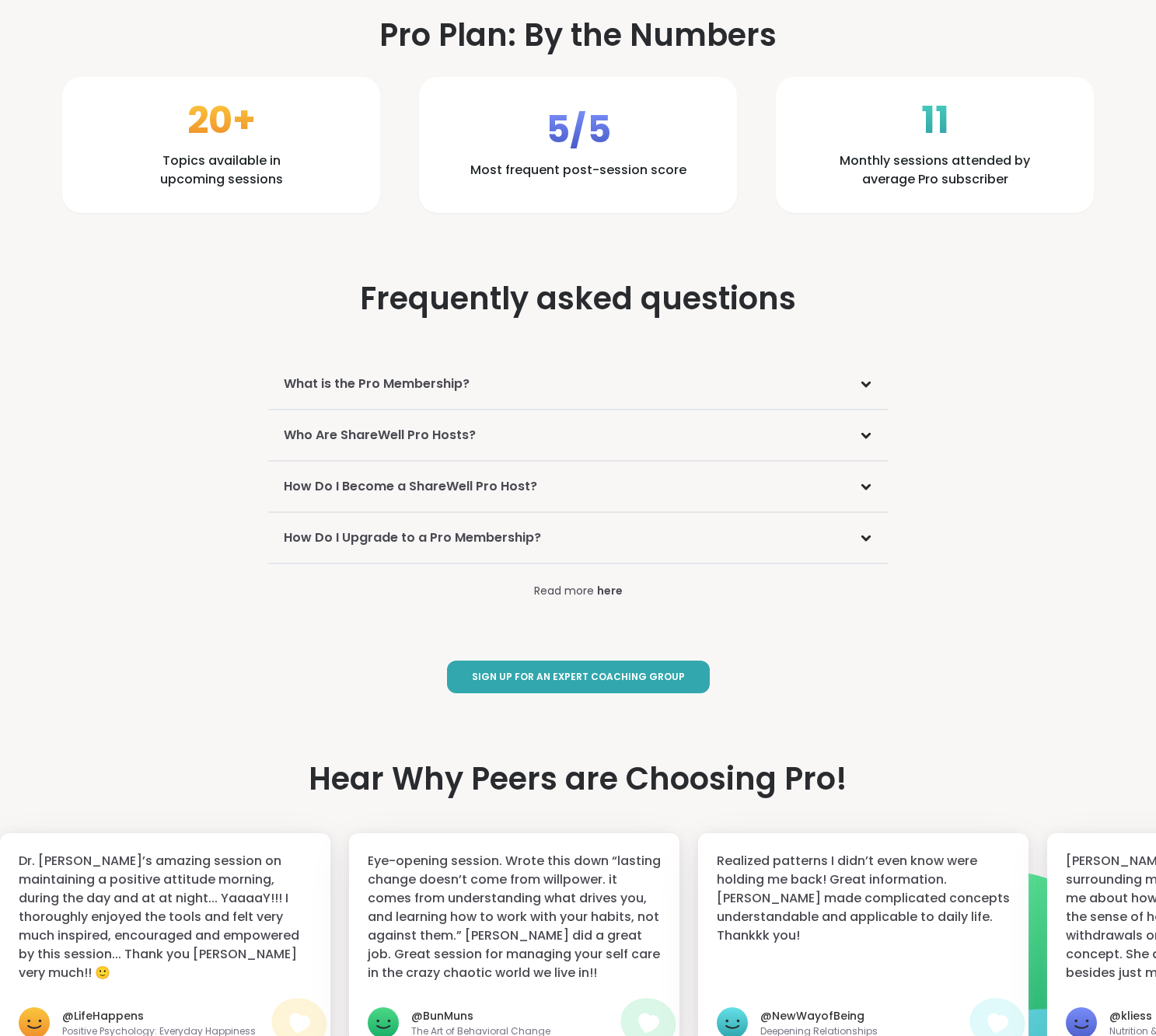
drag, startPoint x: 620, startPoint y: 384, endPoint x: 509, endPoint y: 384, distance: 111.0
click at [619, 384] on div "What is the Pro Membership?" at bounding box center [577, 384] width 619 height 50
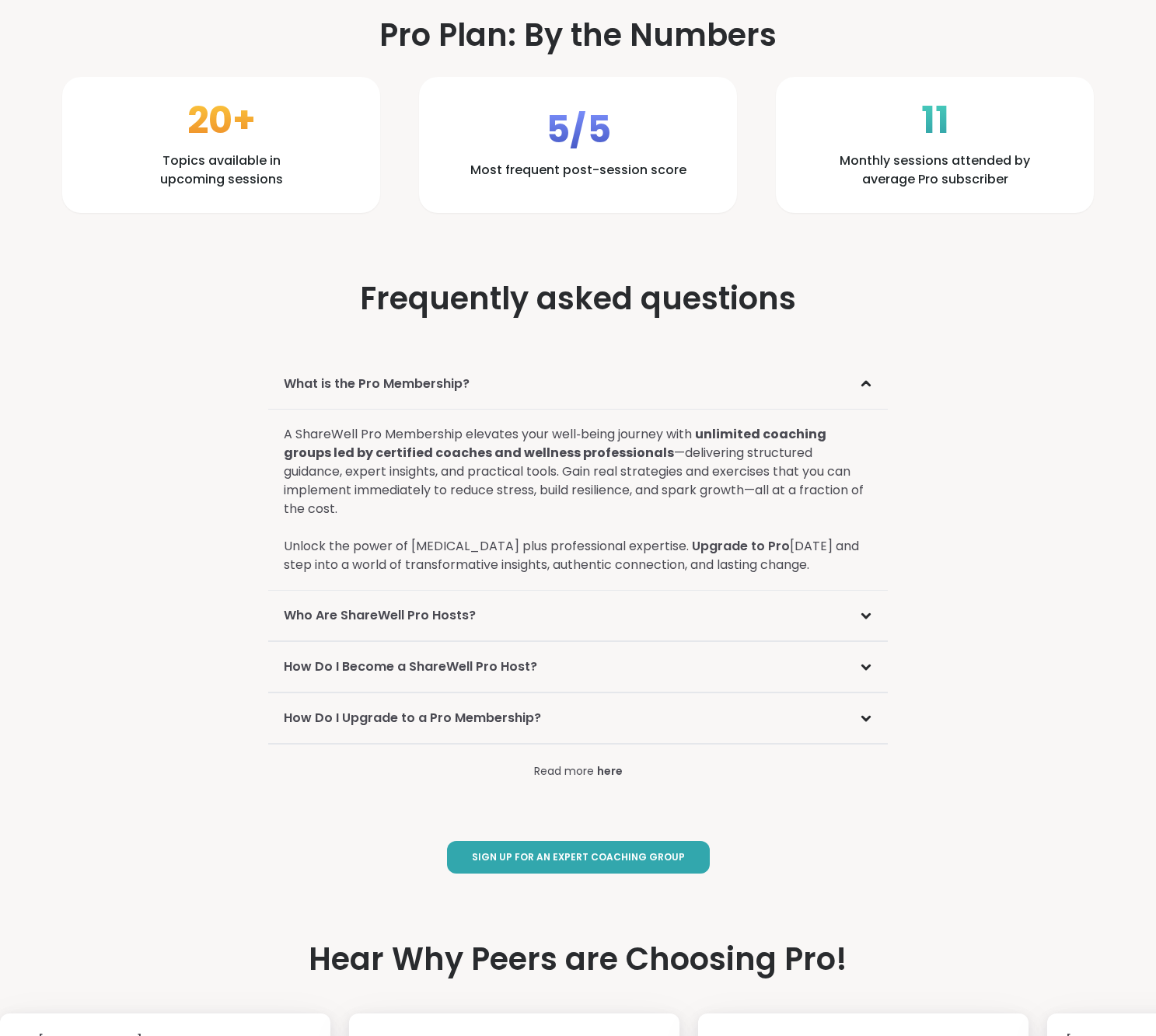
click at [509, 384] on div "What is the Pro Membership?" at bounding box center [577, 384] width 619 height 50
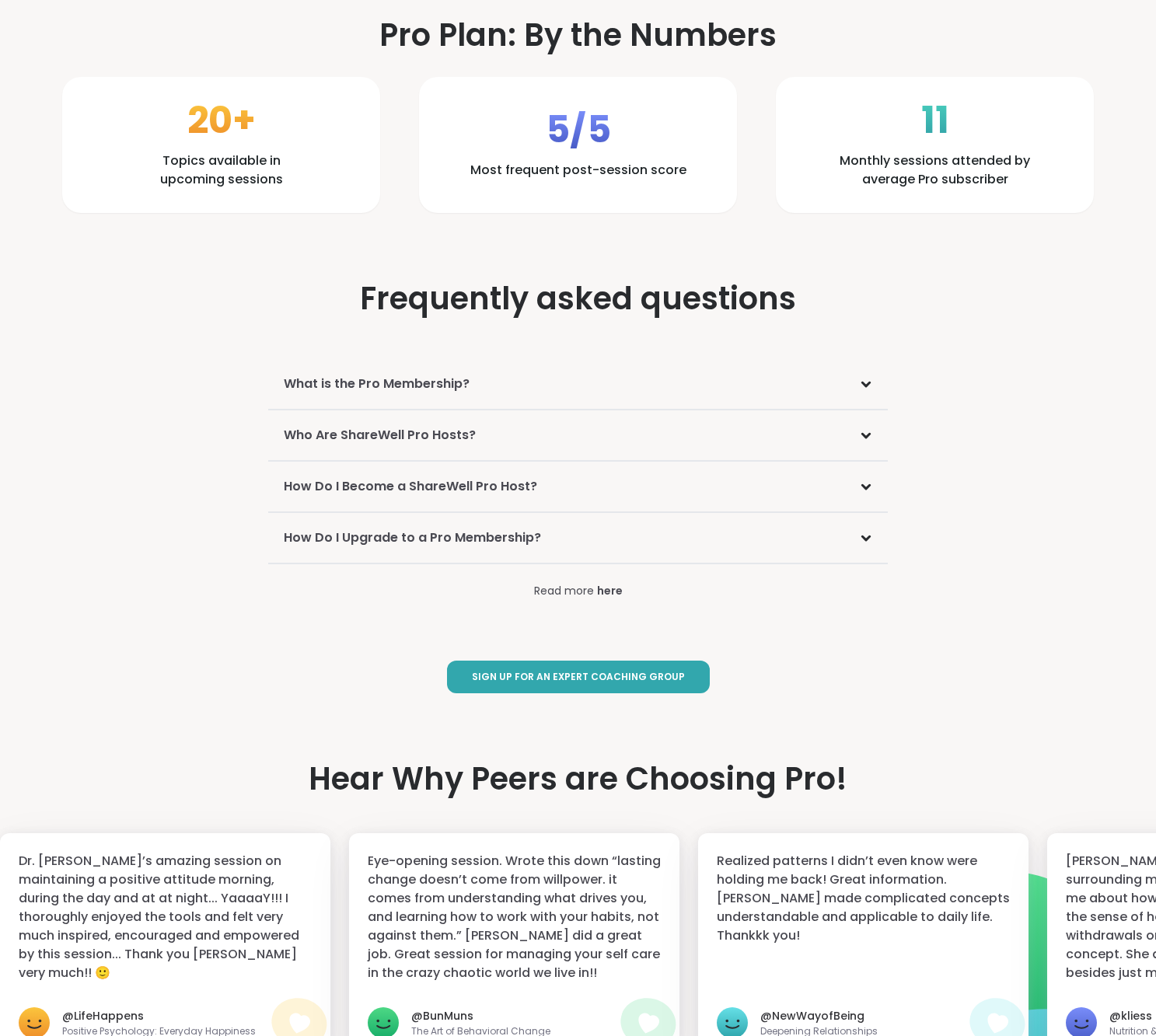
click at [502, 429] on div "Who Are ShareWell Pro Hosts?" at bounding box center [577, 436] width 619 height 50
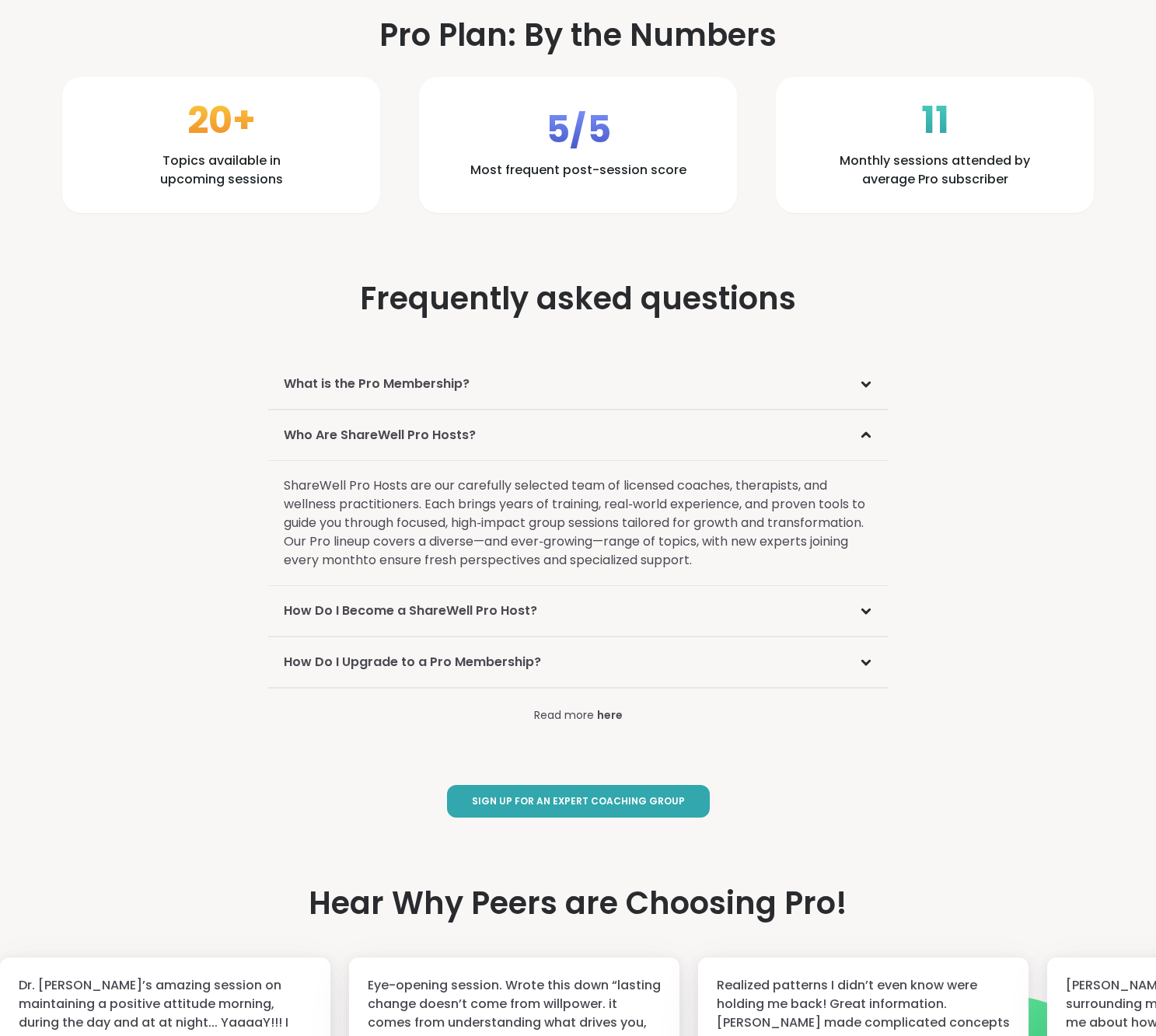
click at [489, 418] on div "Who Are ShareWell Pro Hosts?" at bounding box center [577, 436] width 619 height 50
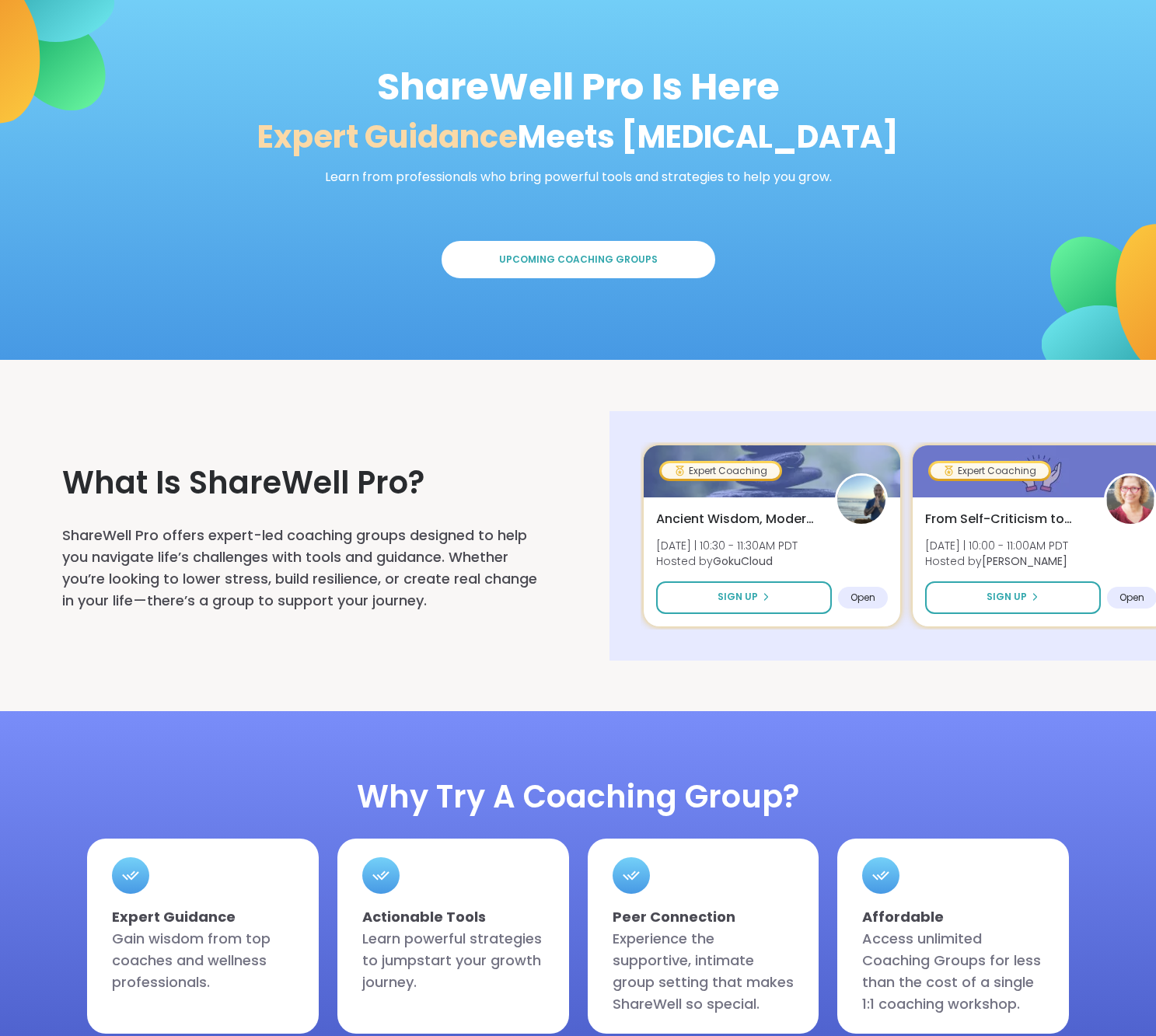
scroll to position [0, 0]
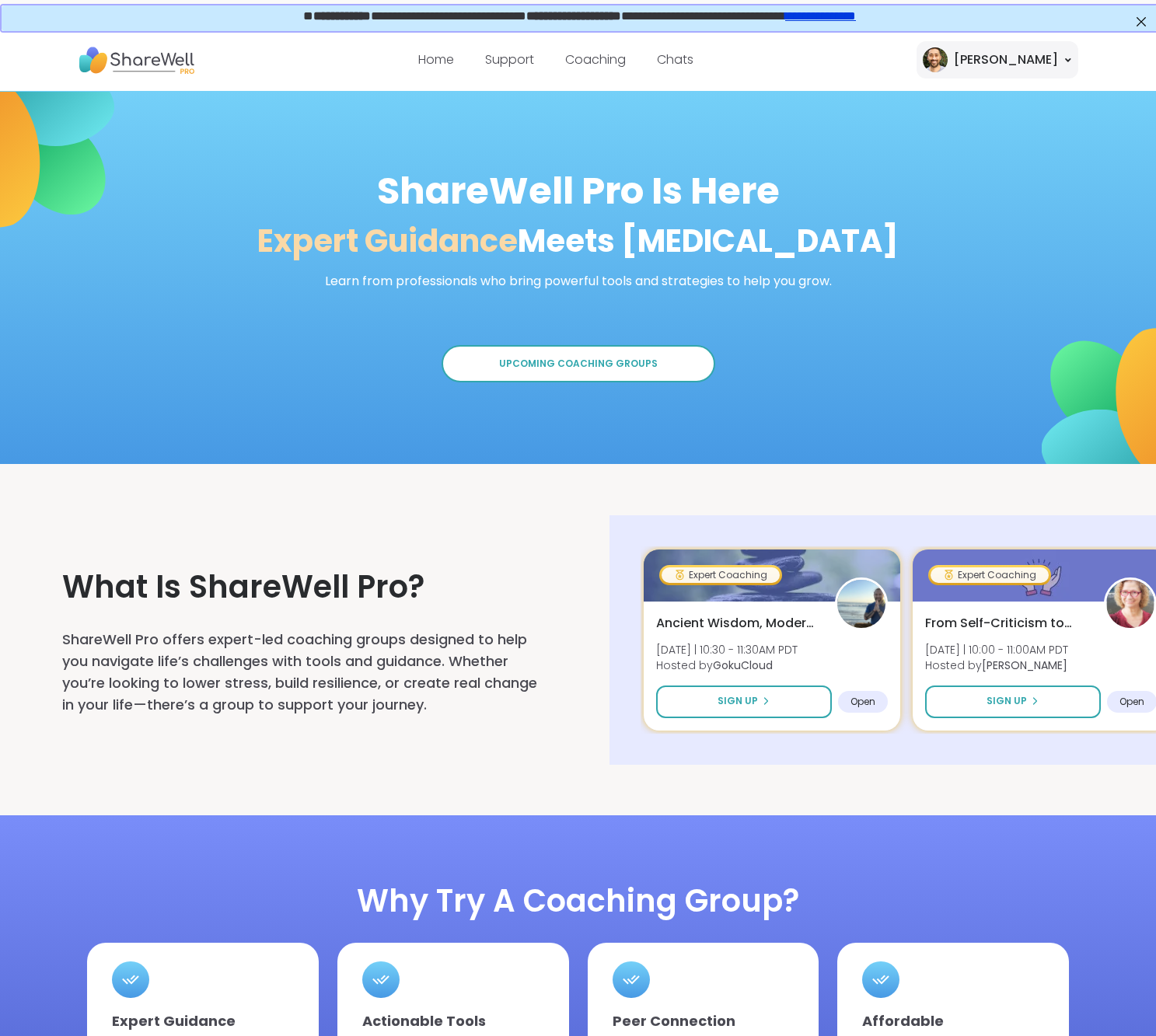
click at [501, 361] on button "Upcoming Coaching Groups" at bounding box center [578, 364] width 274 height 38
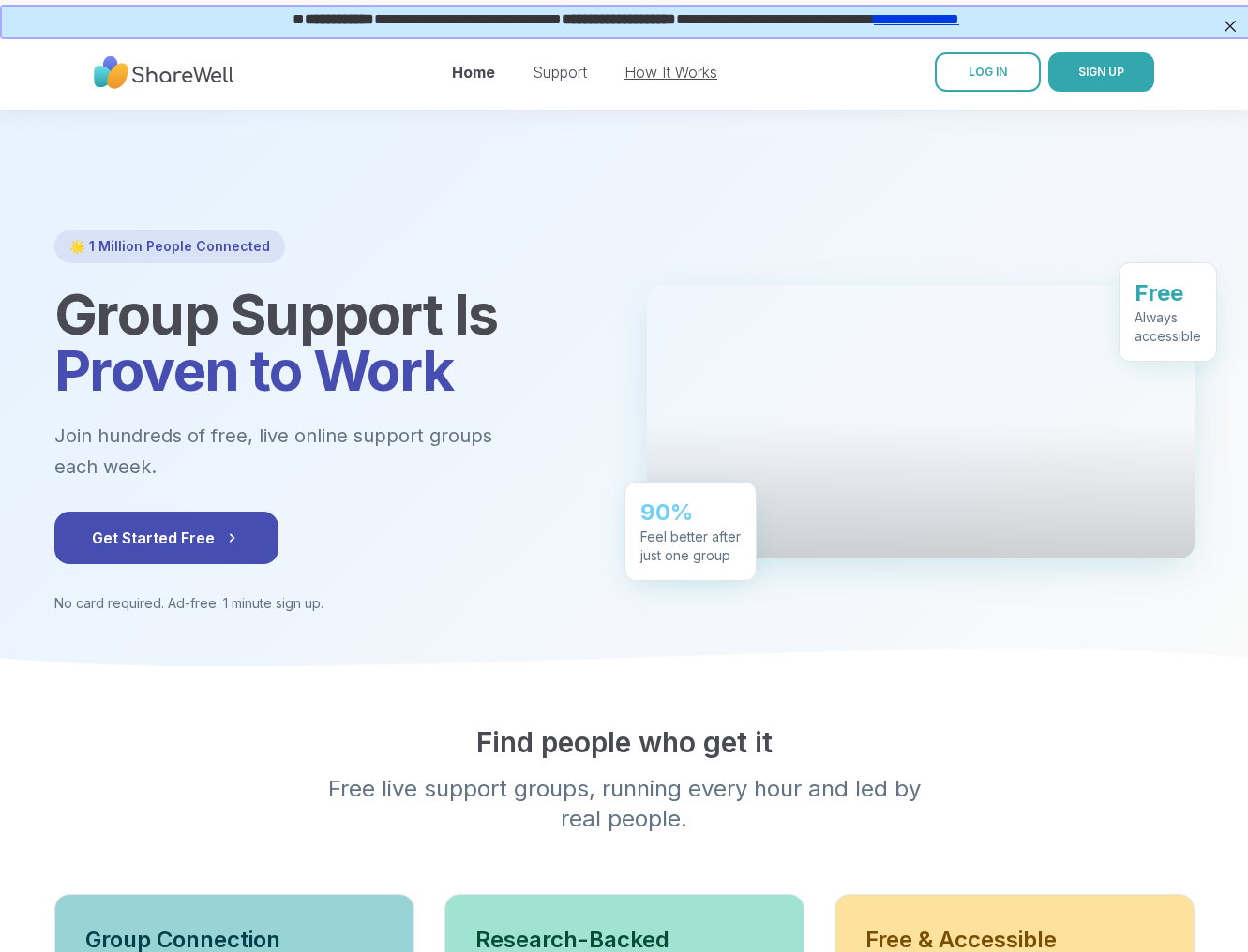
click at [678, 73] on link "How It Works" at bounding box center [671, 72] width 93 height 19
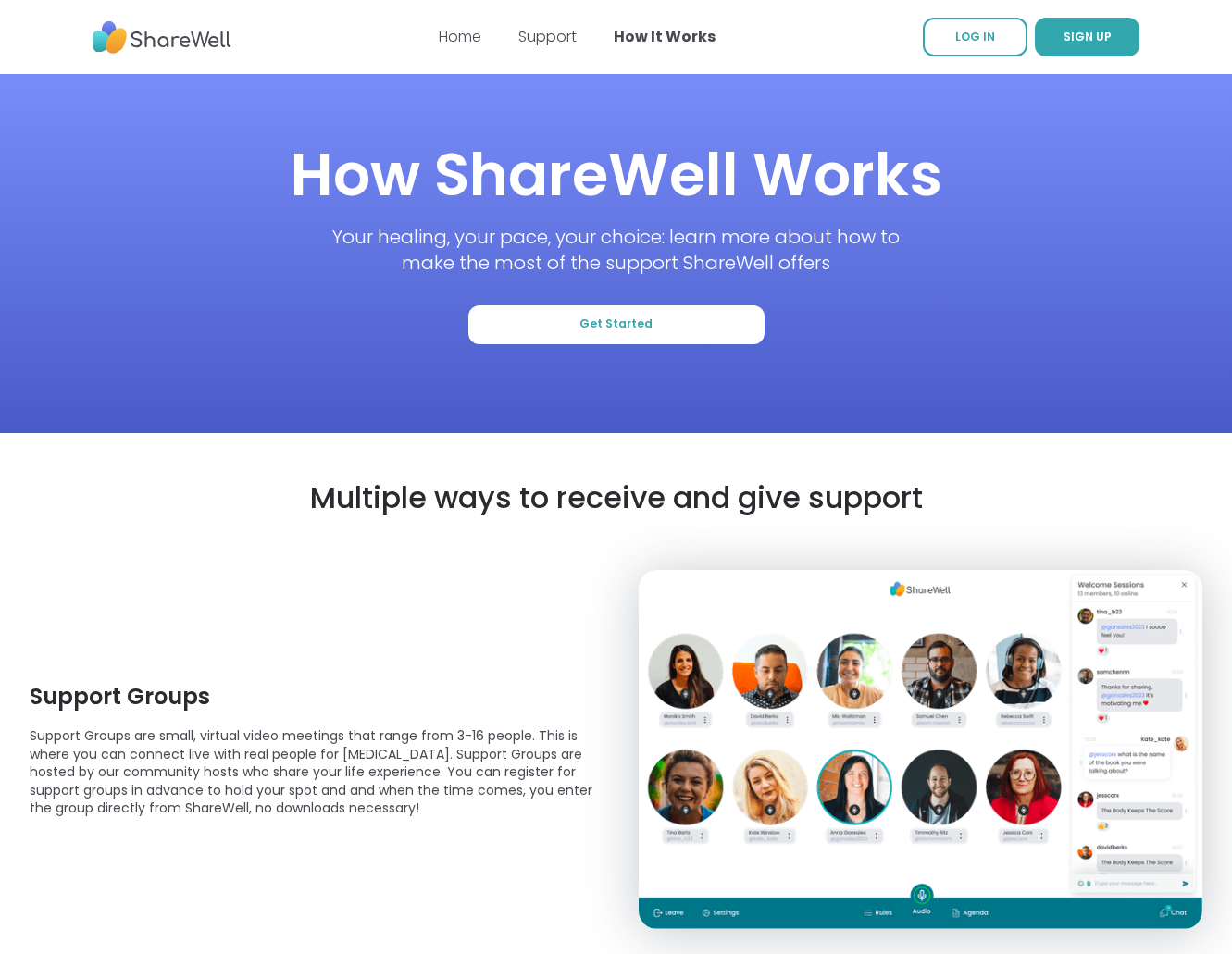
click at [461, 77] on section "How ShareWell Works Your healing, your pace, your choice: learn more about how …" at bounding box center [616, 253] width 1232 height 359
click at [467, 41] on link "Home" at bounding box center [460, 37] width 43 height 21
